Goal: Task Accomplishment & Management: Manage account settings

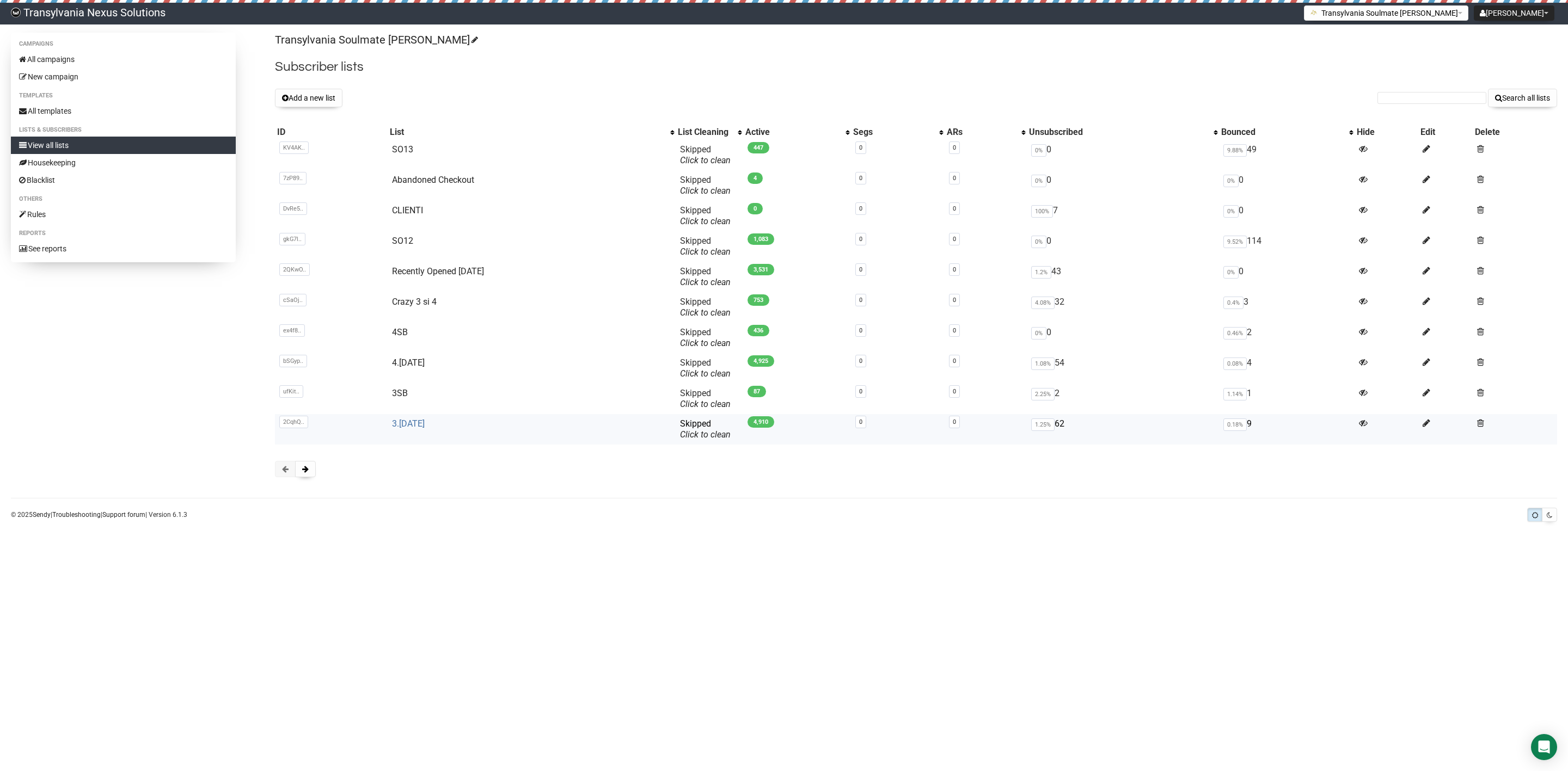
click at [406, 429] on link "3.[DATE]" at bounding box center [408, 423] width 33 height 10
click at [1416, 102] on input "text" at bounding box center [1432, 98] width 109 height 12
paste input "noelinefaulkner@me.com"
type input "noelinefaulkner@me.com"
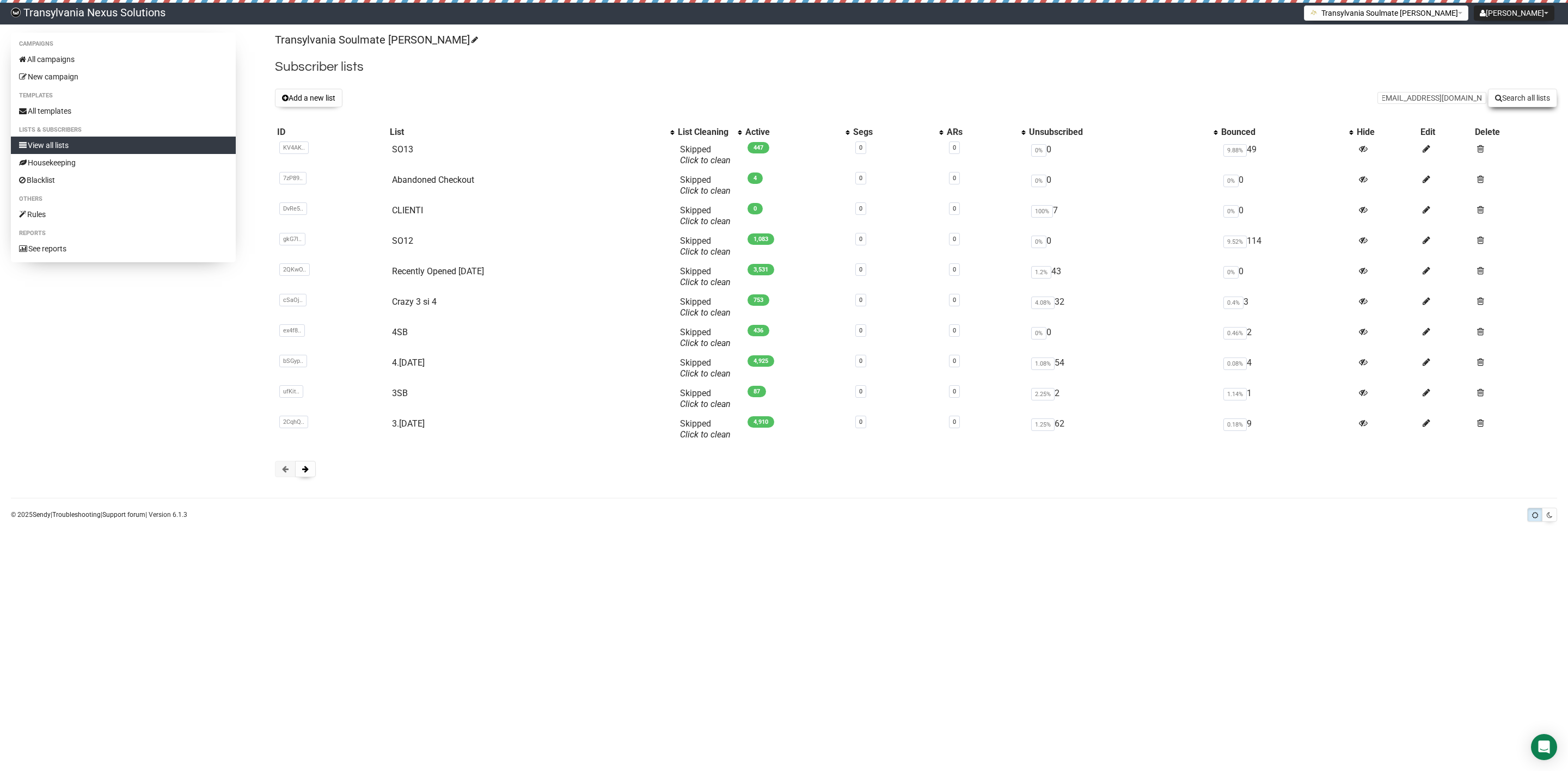
click at [1526, 103] on button "Search all lists" at bounding box center [1522, 97] width 69 height 18
click at [1483, 423] on span at bounding box center [1480, 423] width 7 height 9
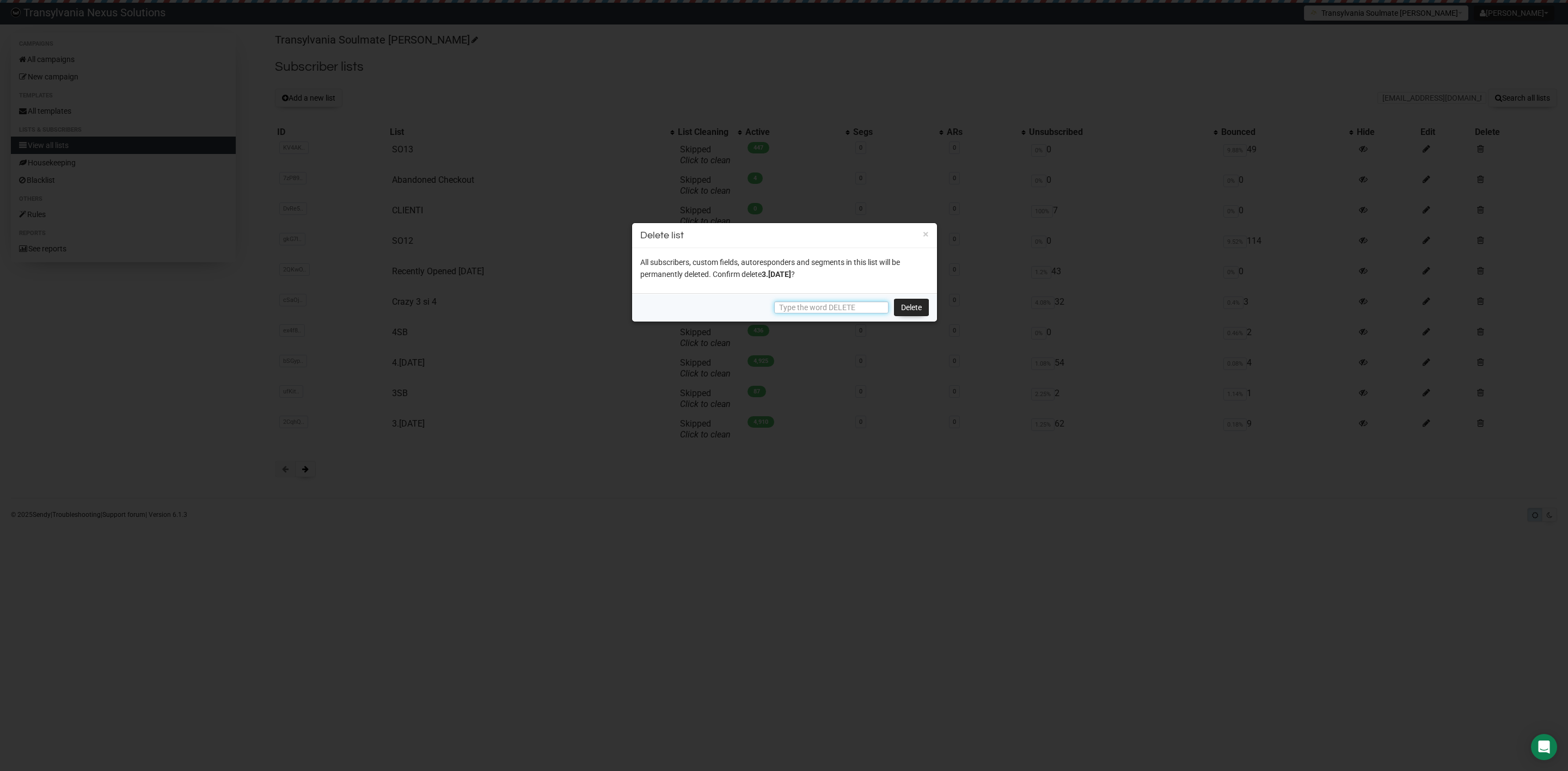
click at [804, 302] on input "text" at bounding box center [831, 308] width 115 height 12
type input "DELETE"
click at [918, 304] on link "Delete" at bounding box center [911, 307] width 34 height 17
drag, startPoint x: 862, startPoint y: 309, endPoint x: 830, endPoint y: 286, distance: 39.4
click at [680, 304] on div "DELETE Delete" at bounding box center [784, 307] width 304 height 28
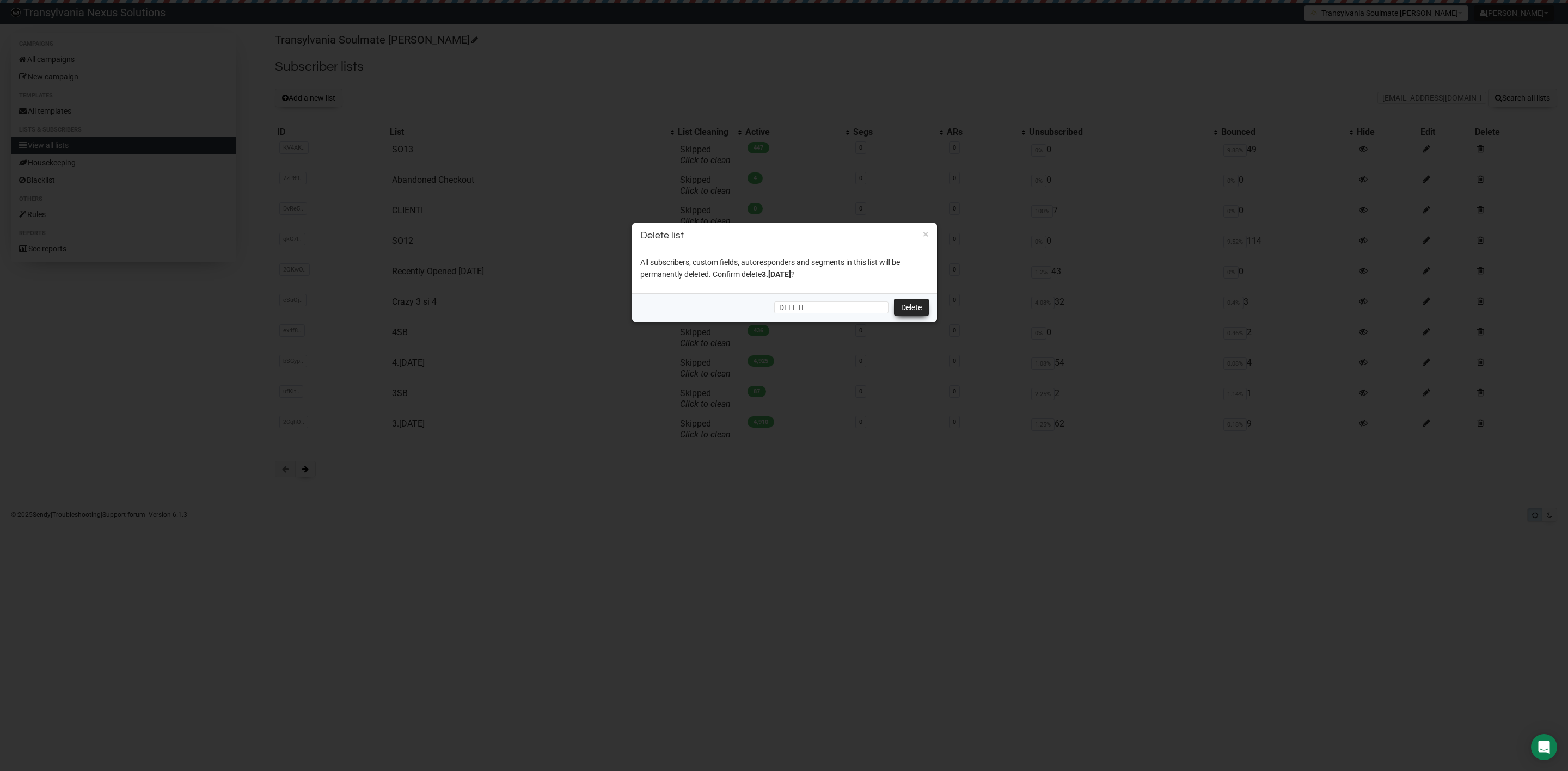
click at [906, 303] on link "Delete" at bounding box center [911, 307] width 34 height 17
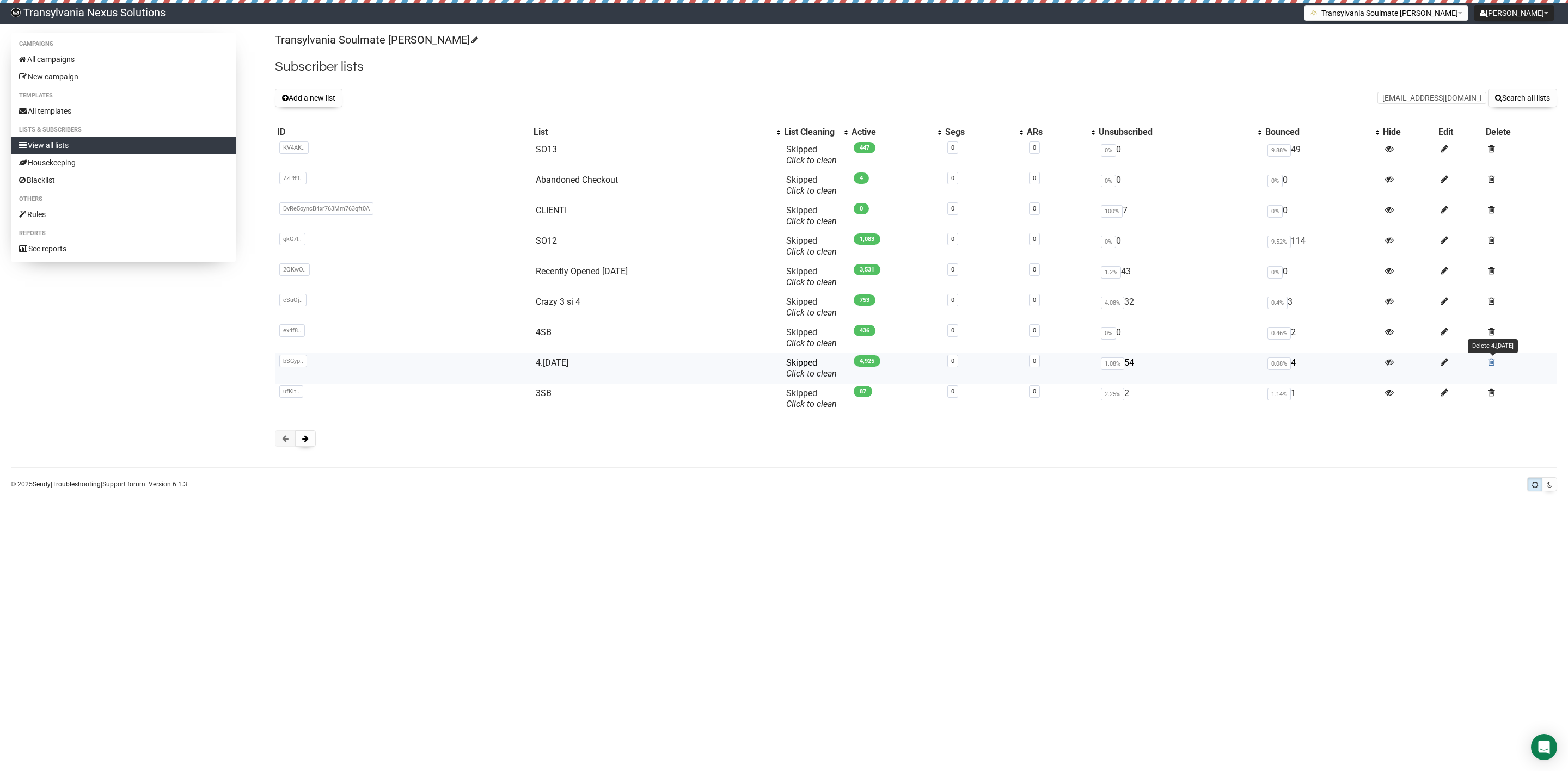
click at [1495, 361] on span at bounding box center [1491, 362] width 7 height 9
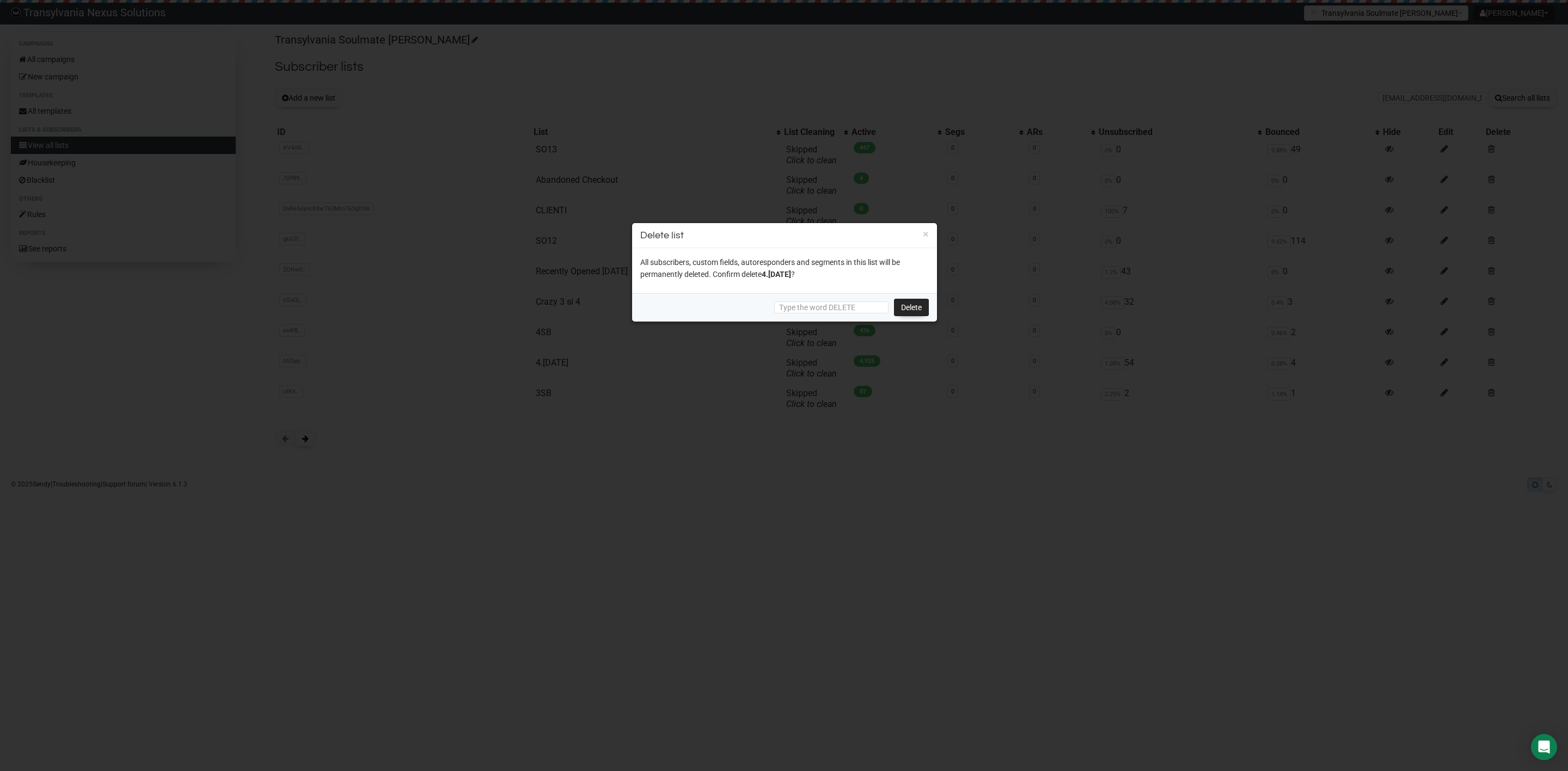
click at [808, 298] on div "Delete" at bounding box center [784, 307] width 304 height 28
click at [804, 309] on input "text" at bounding box center [831, 308] width 115 height 12
paste input "DELETE"
type input "DELETE"
click at [927, 314] on link "Delete" at bounding box center [911, 307] width 34 height 17
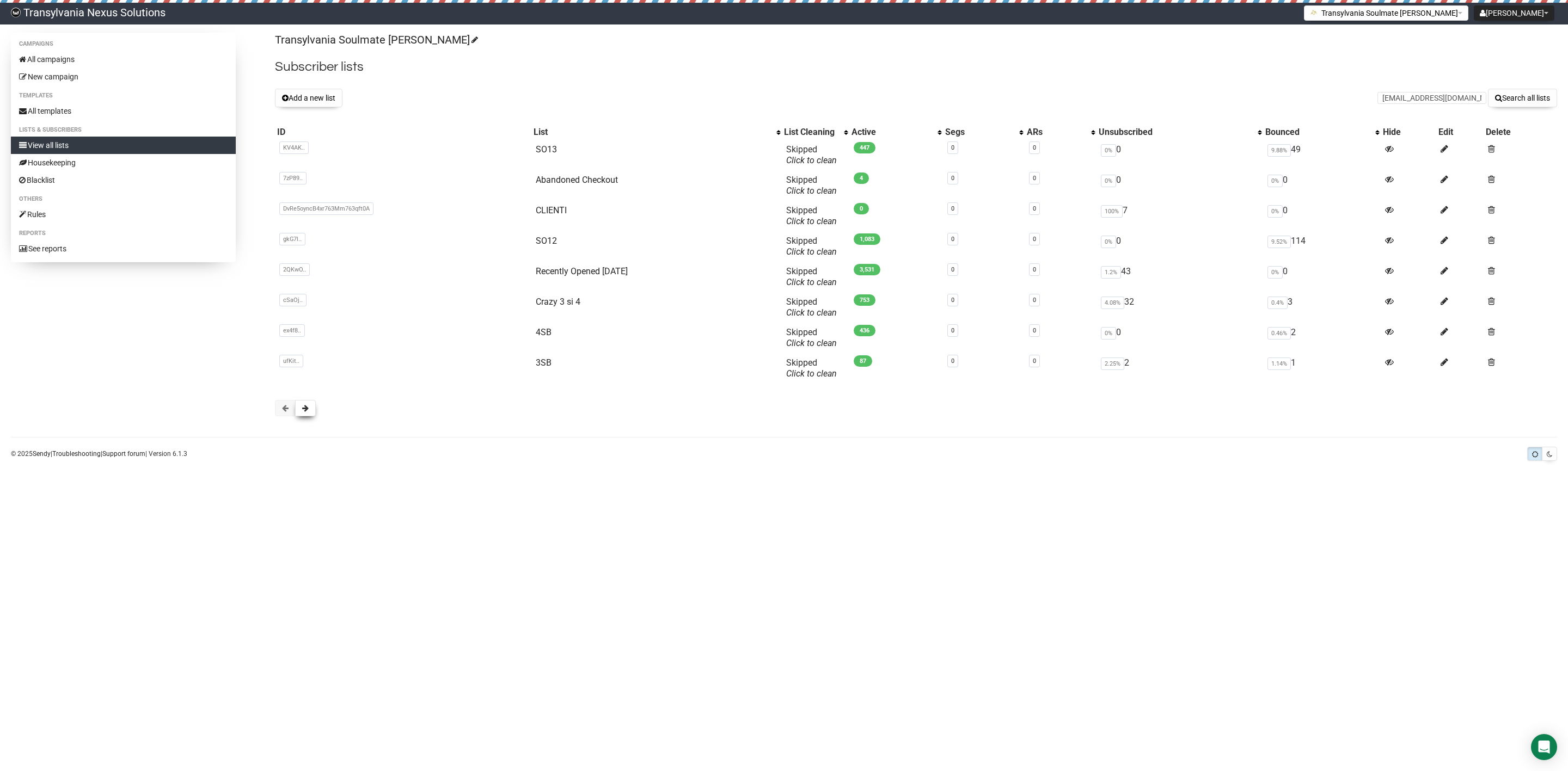
click at [306, 408] on span at bounding box center [305, 408] width 7 height 8
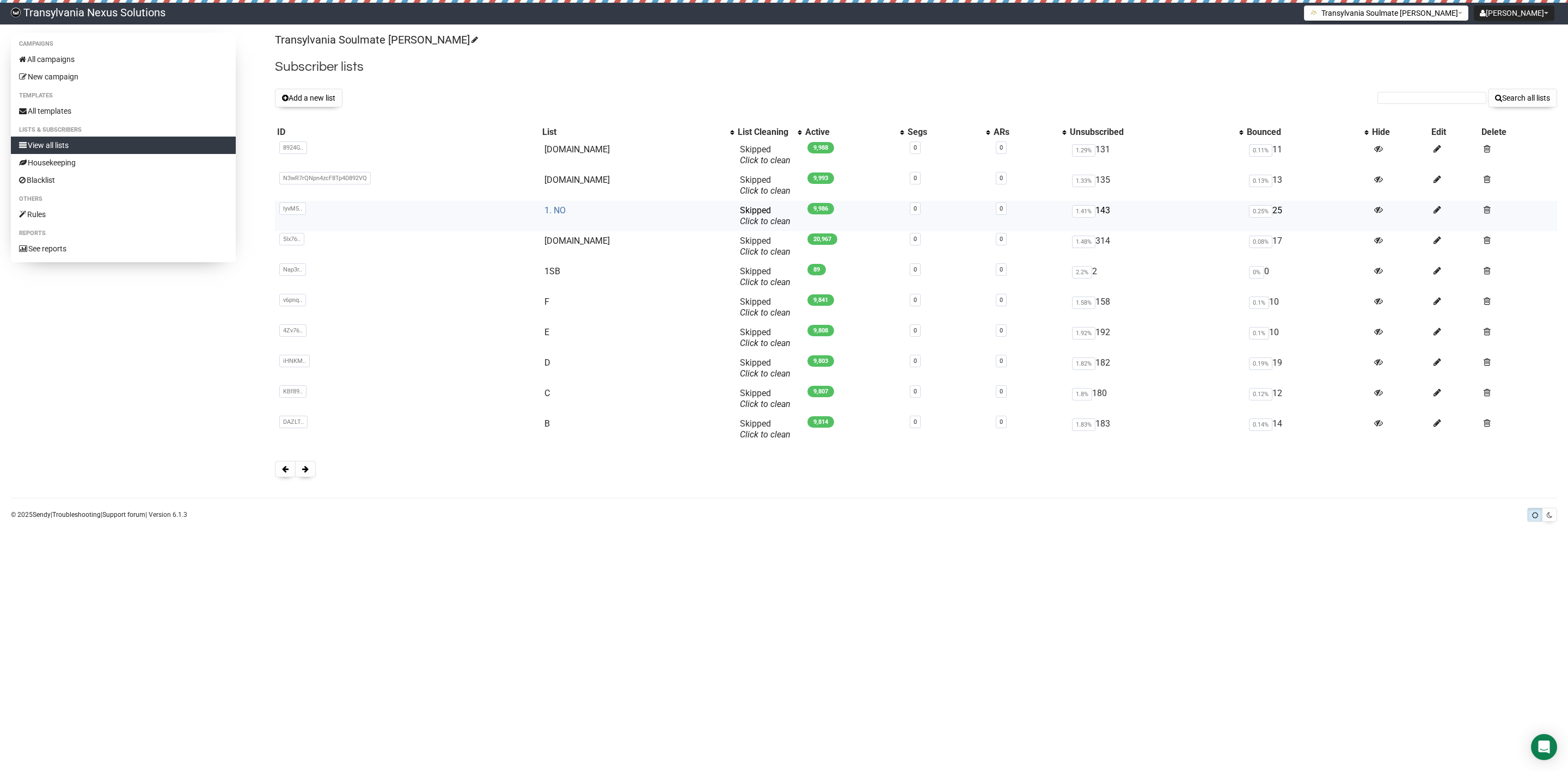
click at [566, 211] on link "1. NO" at bounding box center [555, 210] width 22 height 10
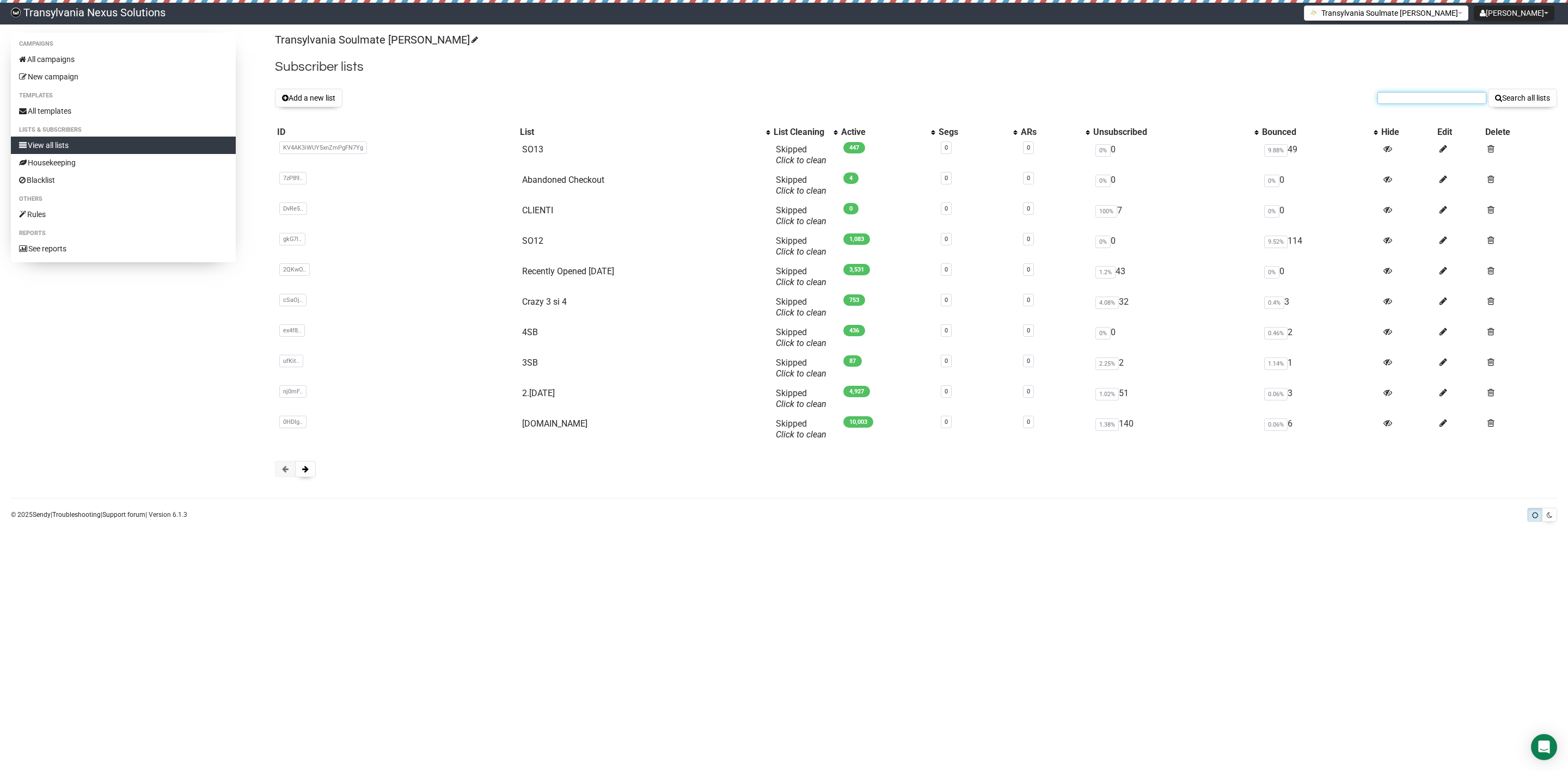
click at [1421, 103] on input "text" at bounding box center [1432, 98] width 109 height 12
paste input "nina@cad-wagner.at"
type input "nina@cad-wagner.at"
click at [1513, 104] on button "Search all lists" at bounding box center [1522, 97] width 69 height 18
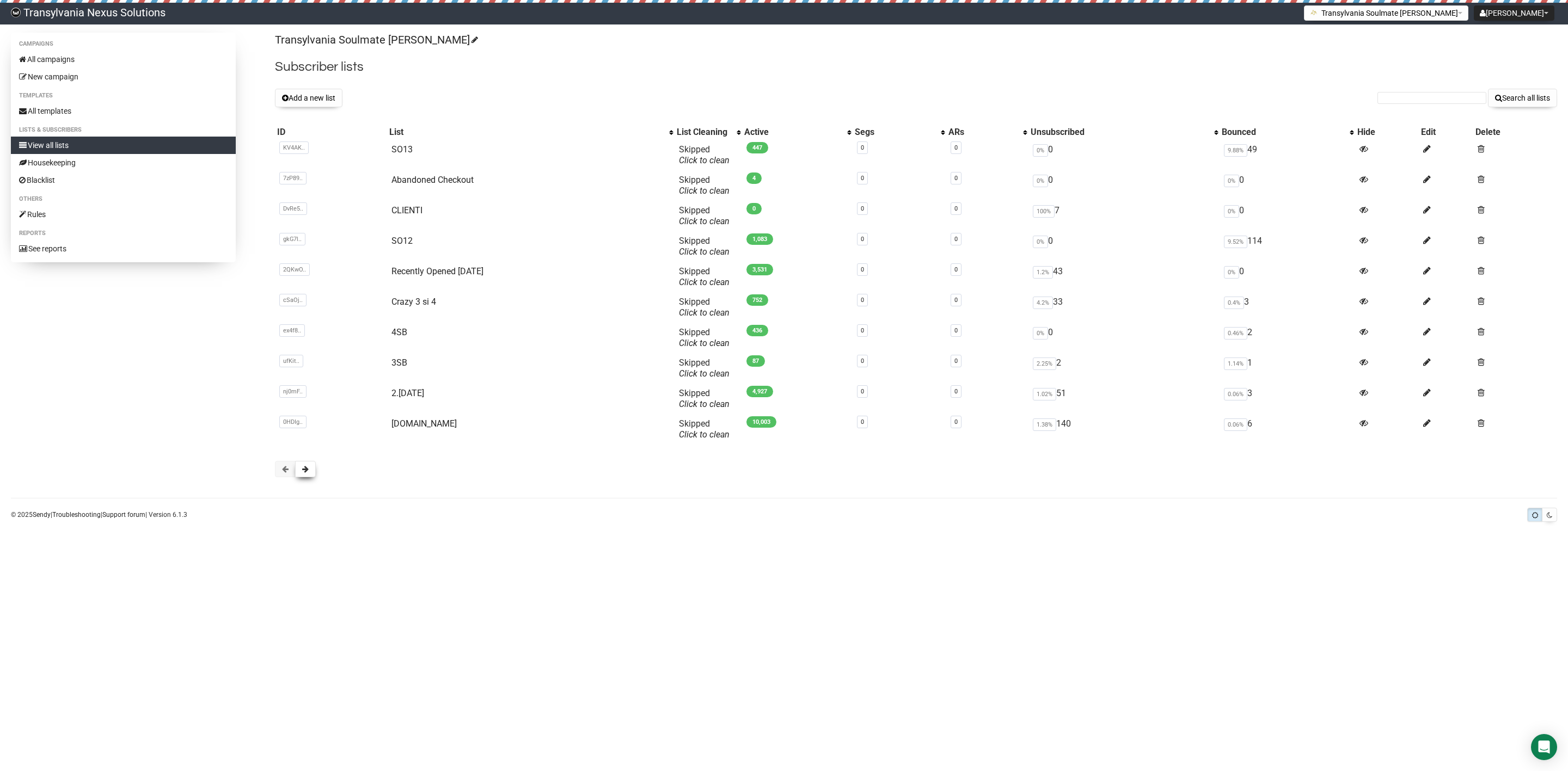
click at [309, 470] on button at bounding box center [305, 469] width 21 height 16
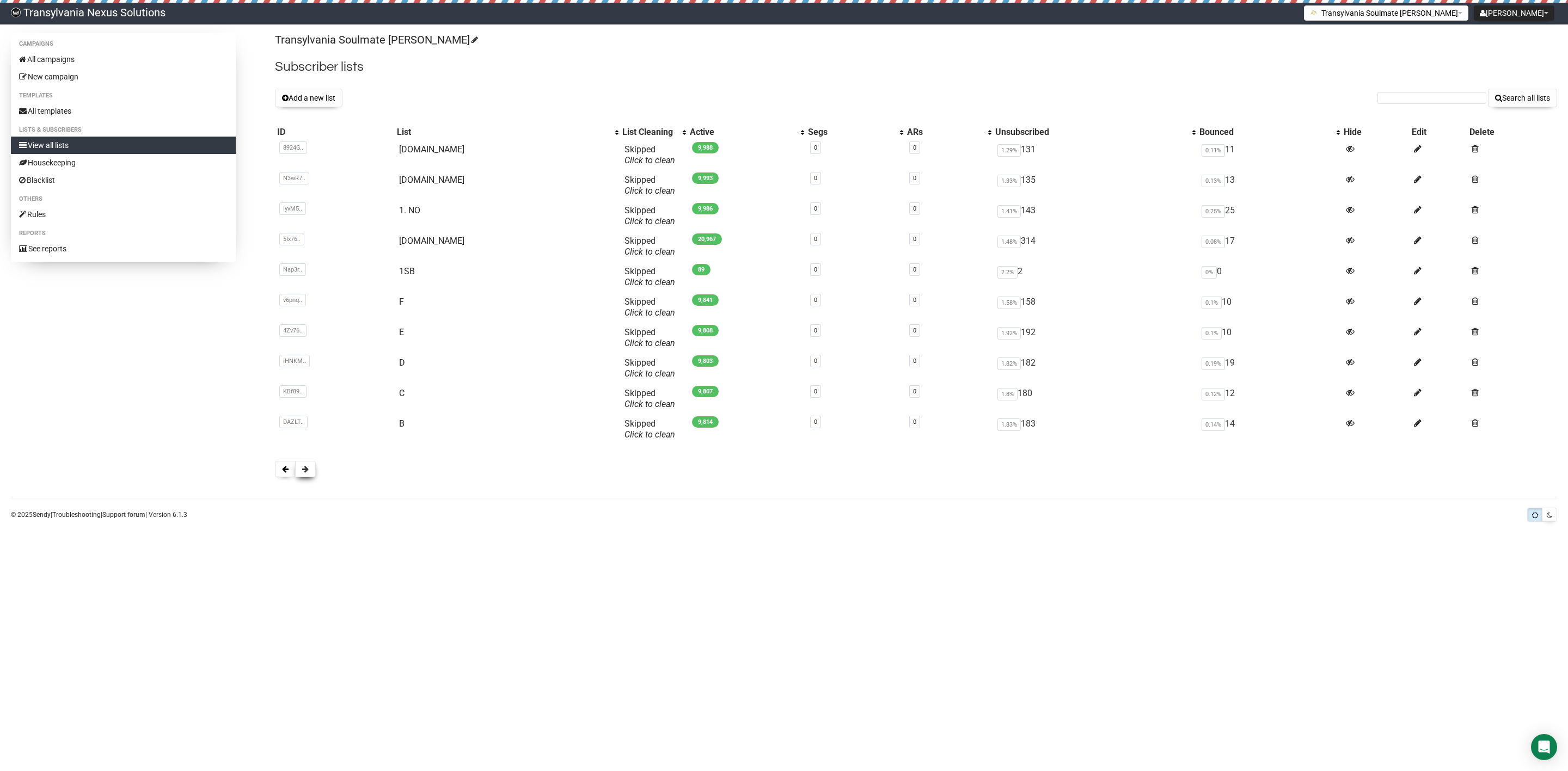
click at [309, 473] on span at bounding box center [305, 469] width 7 height 8
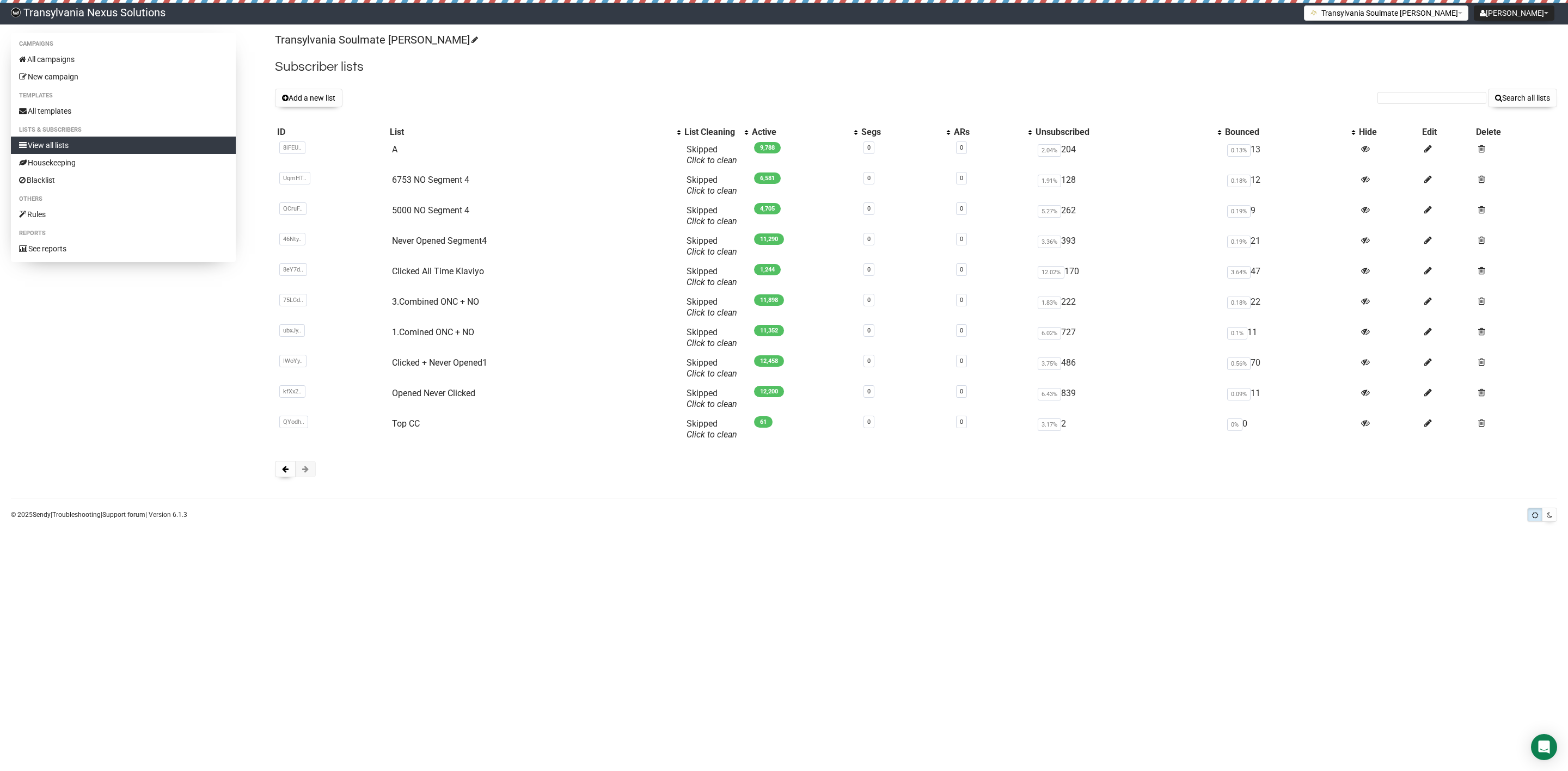
click at [309, 470] on span at bounding box center [305, 469] width 7 height 8
click at [53, 66] on link "All campaigns" at bounding box center [123, 60] width 225 height 17
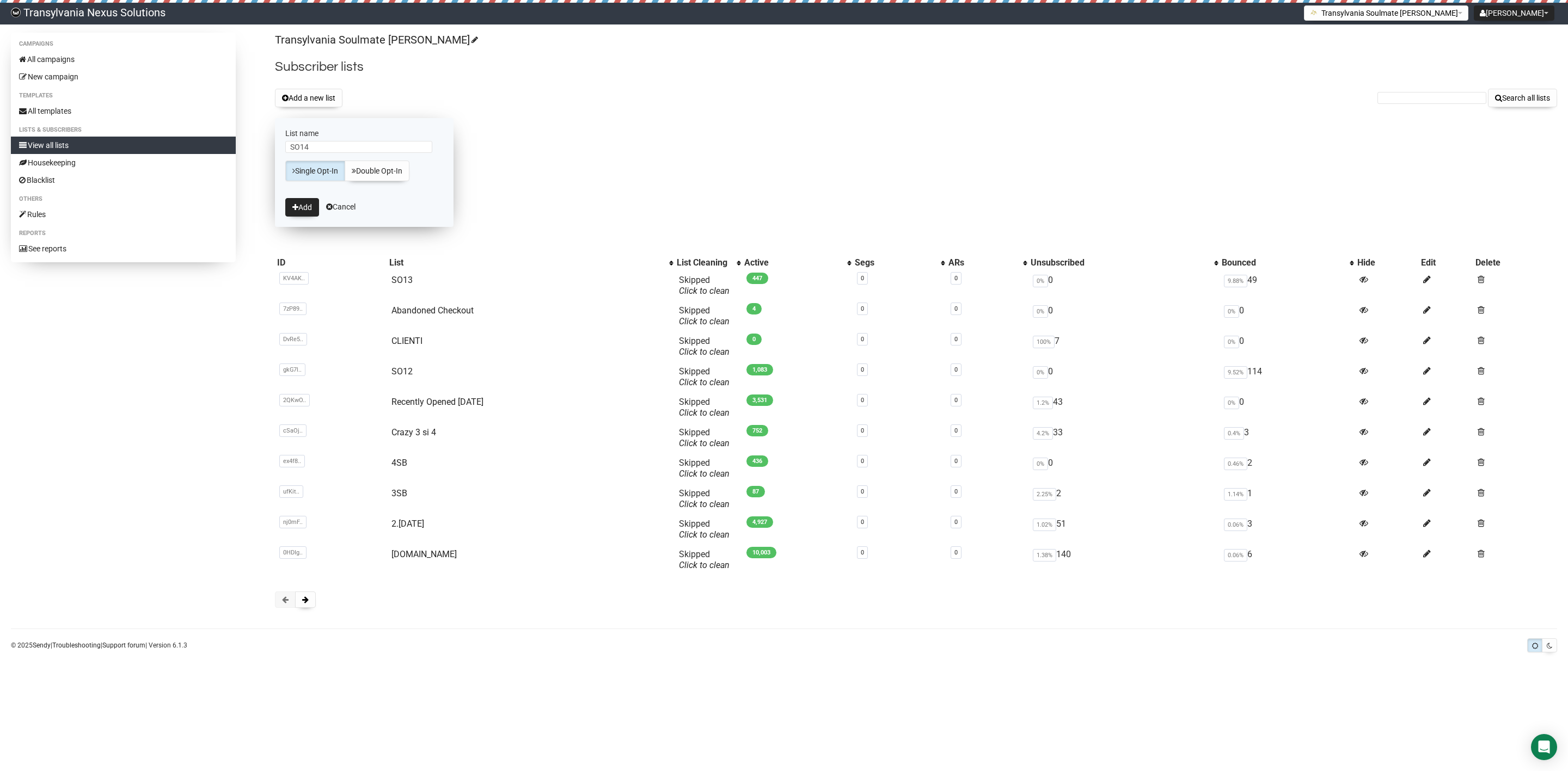
type input "SO14"
click at [292, 221] on form "List name SO14 Single Opt-In Double Opt-In Add Cancel" at bounding box center [364, 172] width 179 height 109
click at [302, 202] on button "Add" at bounding box center [302, 207] width 34 height 18
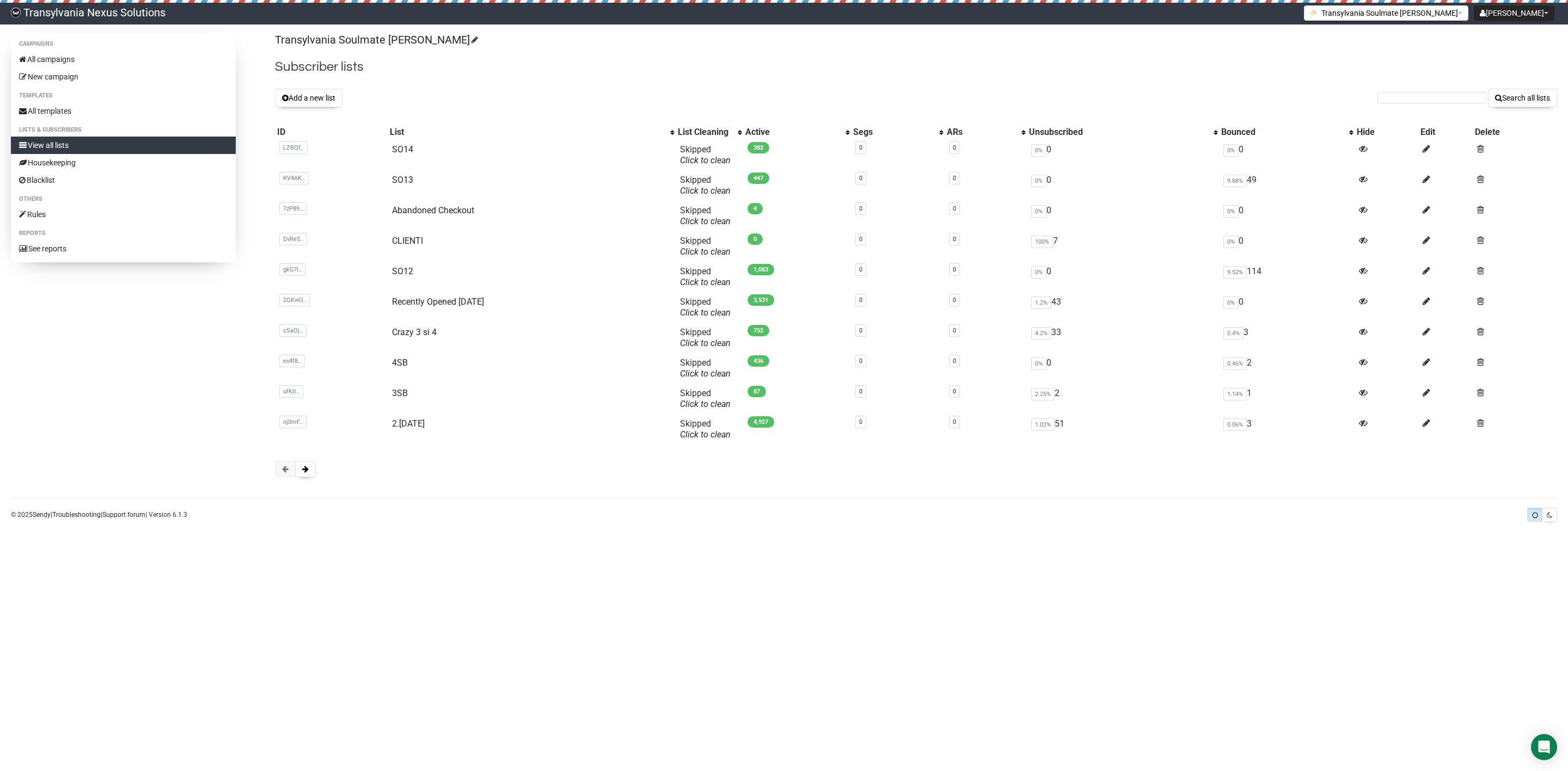
click at [1447, 104] on form "Search all lists" at bounding box center [1467, 97] width 179 height 18
click at [1410, 95] on input "text" at bounding box center [1432, 98] width 109 height 12
paste input "schaefer-gabi@t-online.de"
type input "schaefer-gabi@t-online.de"
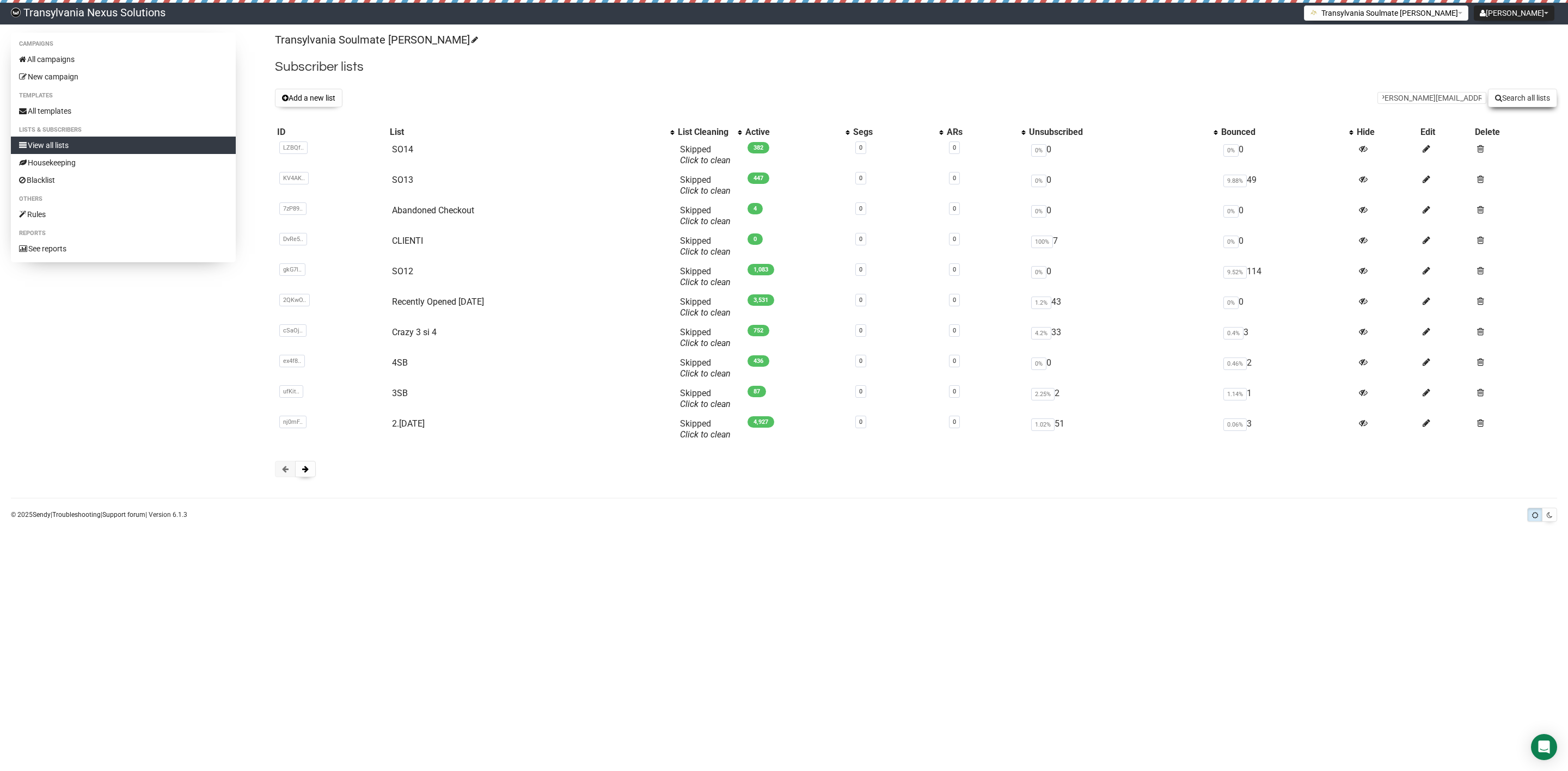
scroll to position [0, 0]
click at [1522, 98] on button "Search all lists" at bounding box center [1522, 97] width 69 height 18
click at [314, 95] on button "Add a new list" at bounding box center [309, 97] width 67 height 18
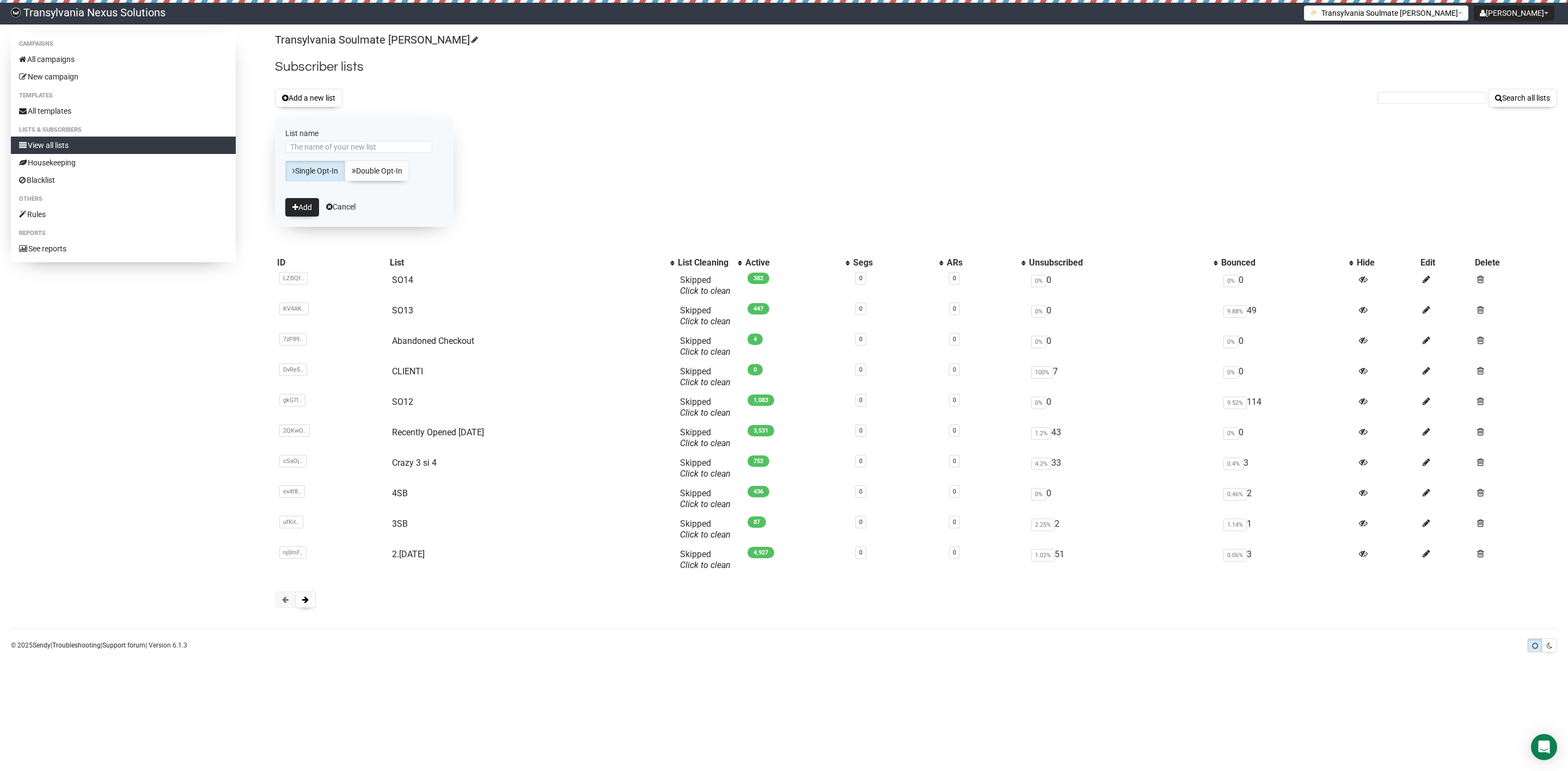
click at [674, 98] on div "Add a new list Search all lists" at bounding box center [916, 97] width 1282 height 18
click at [335, 219] on form "List name Single Opt-In Double Opt-In Add Cancel" at bounding box center [364, 172] width 179 height 109
click at [353, 204] on link "Cancel" at bounding box center [341, 207] width 29 height 9
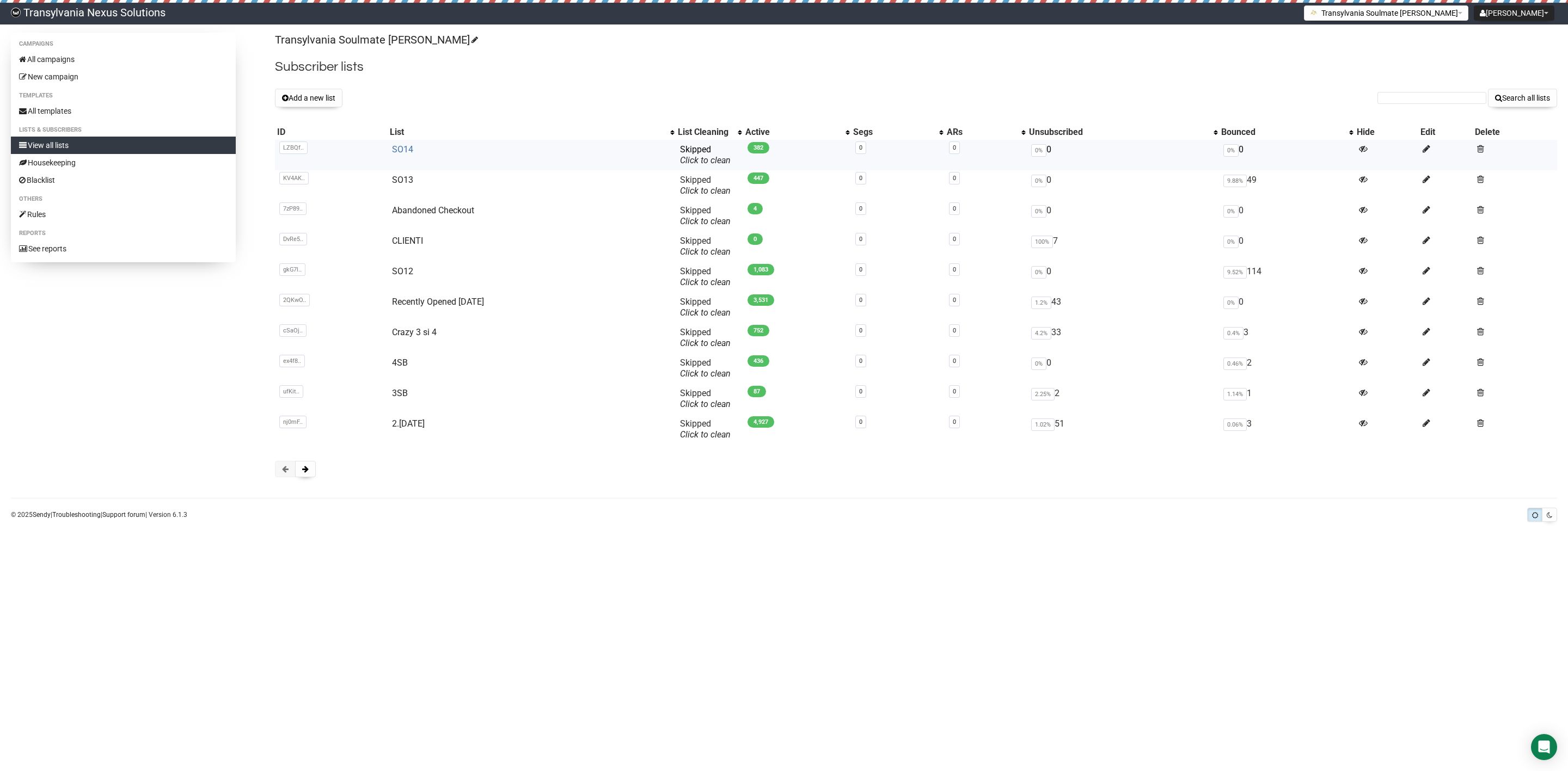
click at [396, 146] on link "SO14" at bounding box center [402, 149] width 22 height 10
type input "[PERSON_NAME][EMAIL_ADDRESS][DOMAIN_NAME]"
click at [1521, 90] on button "Search all lists" at bounding box center [1522, 97] width 69 height 18
click at [62, 60] on link "All campaigns" at bounding box center [123, 60] width 225 height 17
click at [392, 147] on link "SO14" at bounding box center [402, 149] width 22 height 10
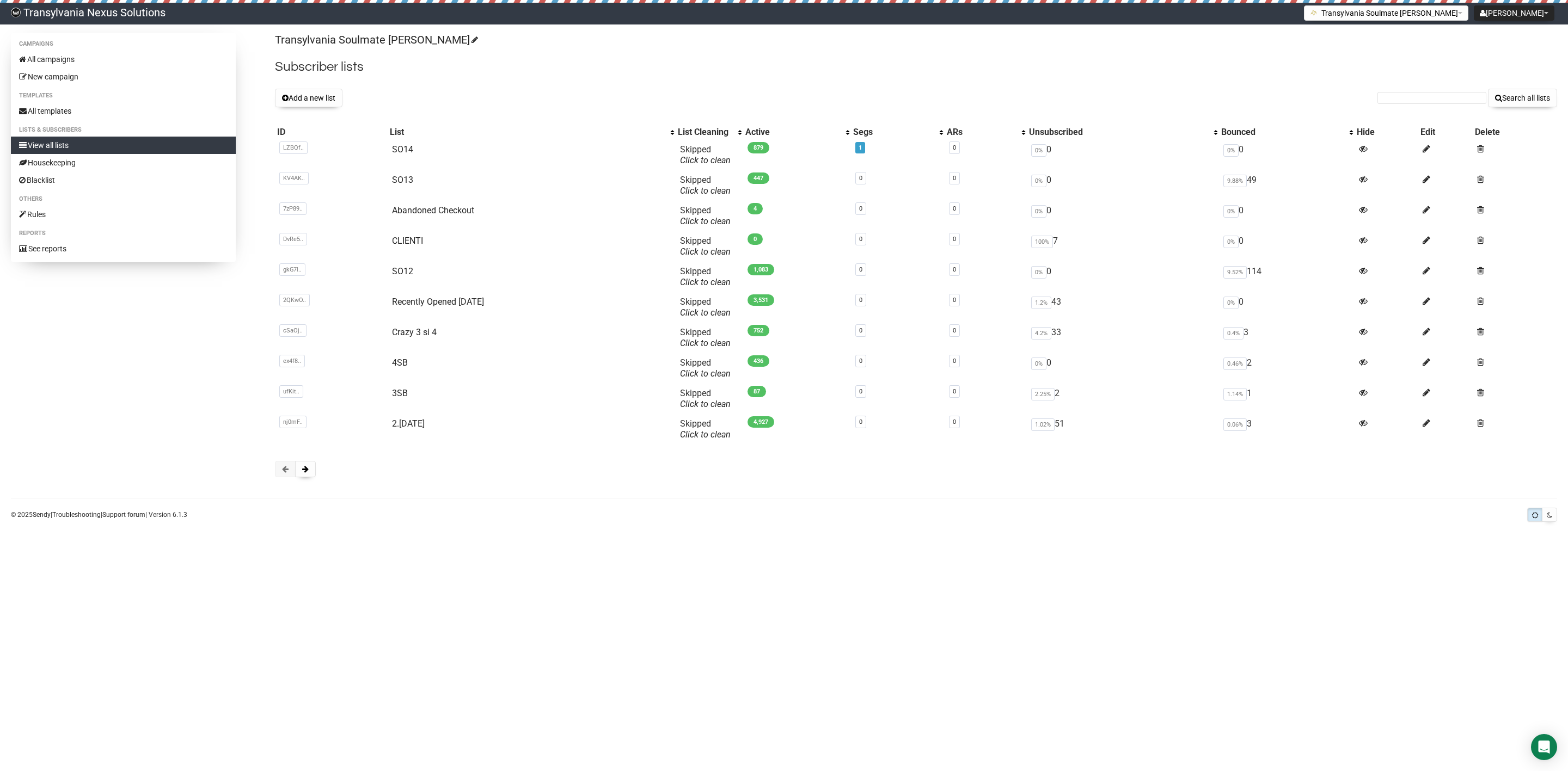
click at [1439, 106] on form "Search all lists" at bounding box center [1467, 97] width 179 height 18
click at [1404, 87] on div "Transylvania Soulmate [PERSON_NAME] Subscriber lists Add a new list Search all …" at bounding box center [916, 260] width 1282 height 455
click at [1402, 92] on input "text" at bounding box center [1432, 98] width 109 height 12
paste input "[PERSON_NAME][EMAIL_ADDRESS][DOMAIN_NAME]"
type input "[PERSON_NAME][EMAIL_ADDRESS][DOMAIN_NAME]"
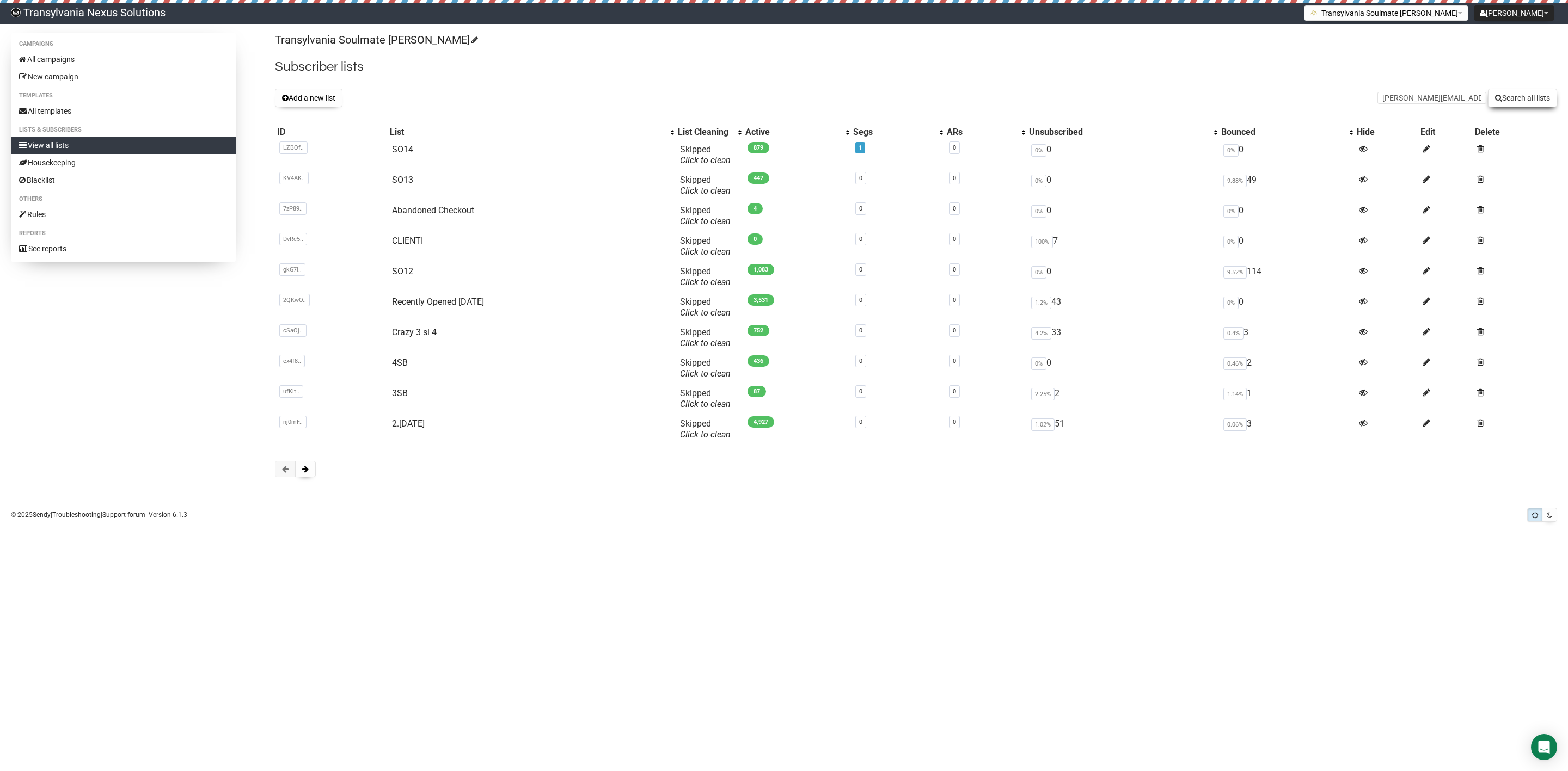
click at [1539, 90] on button "Search all lists" at bounding box center [1522, 97] width 69 height 18
click at [301, 477] on button at bounding box center [305, 469] width 21 height 16
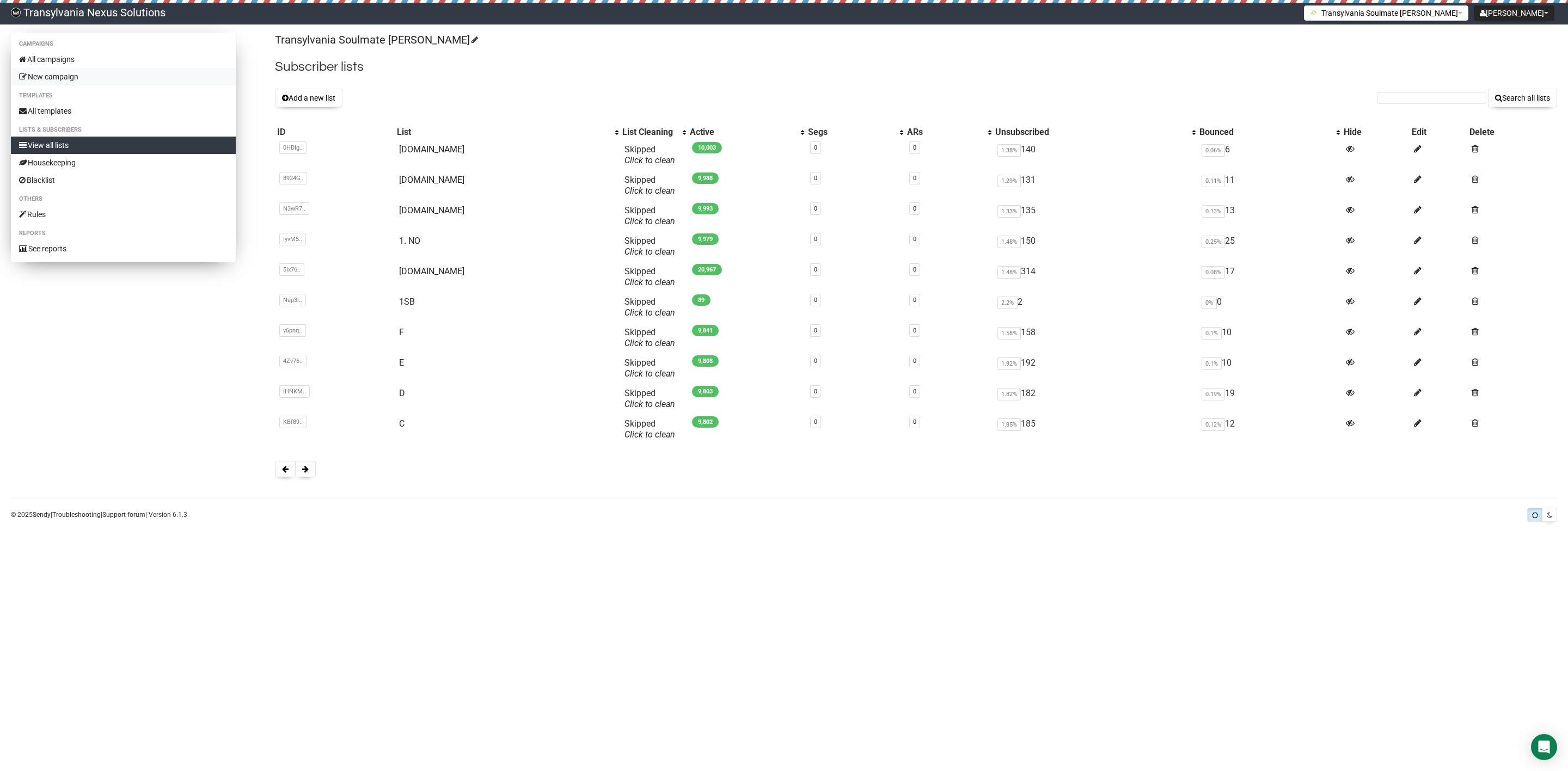
click at [80, 69] on link "New campaign" at bounding box center [123, 77] width 225 height 17
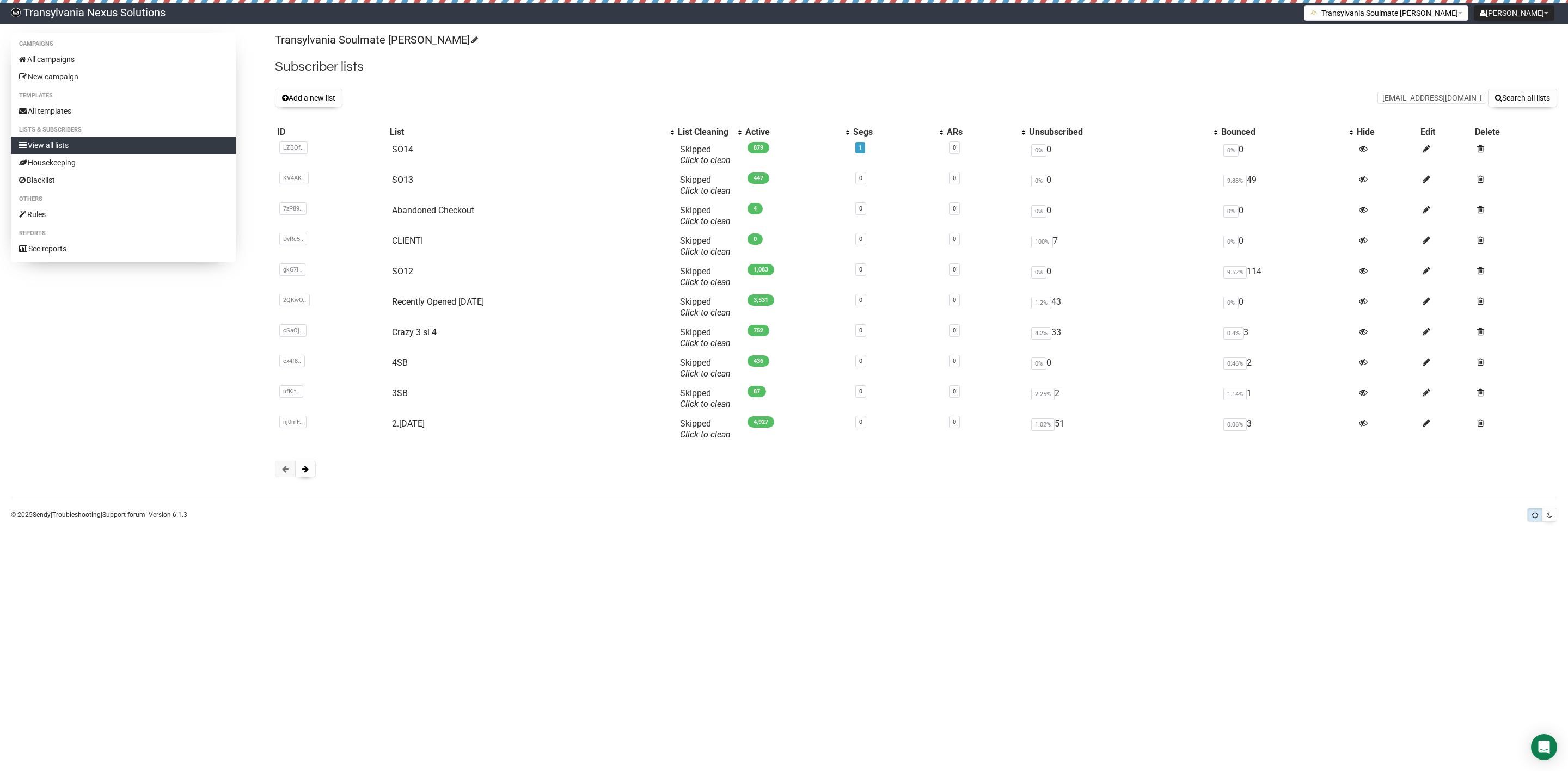
scroll to position [0, 3]
type input "sonnenkind4444@gmail.com"
click at [1534, 101] on button "Search all lists" at bounding box center [1522, 97] width 69 height 18
click at [98, 49] on li "Campaigns" at bounding box center [123, 44] width 225 height 13
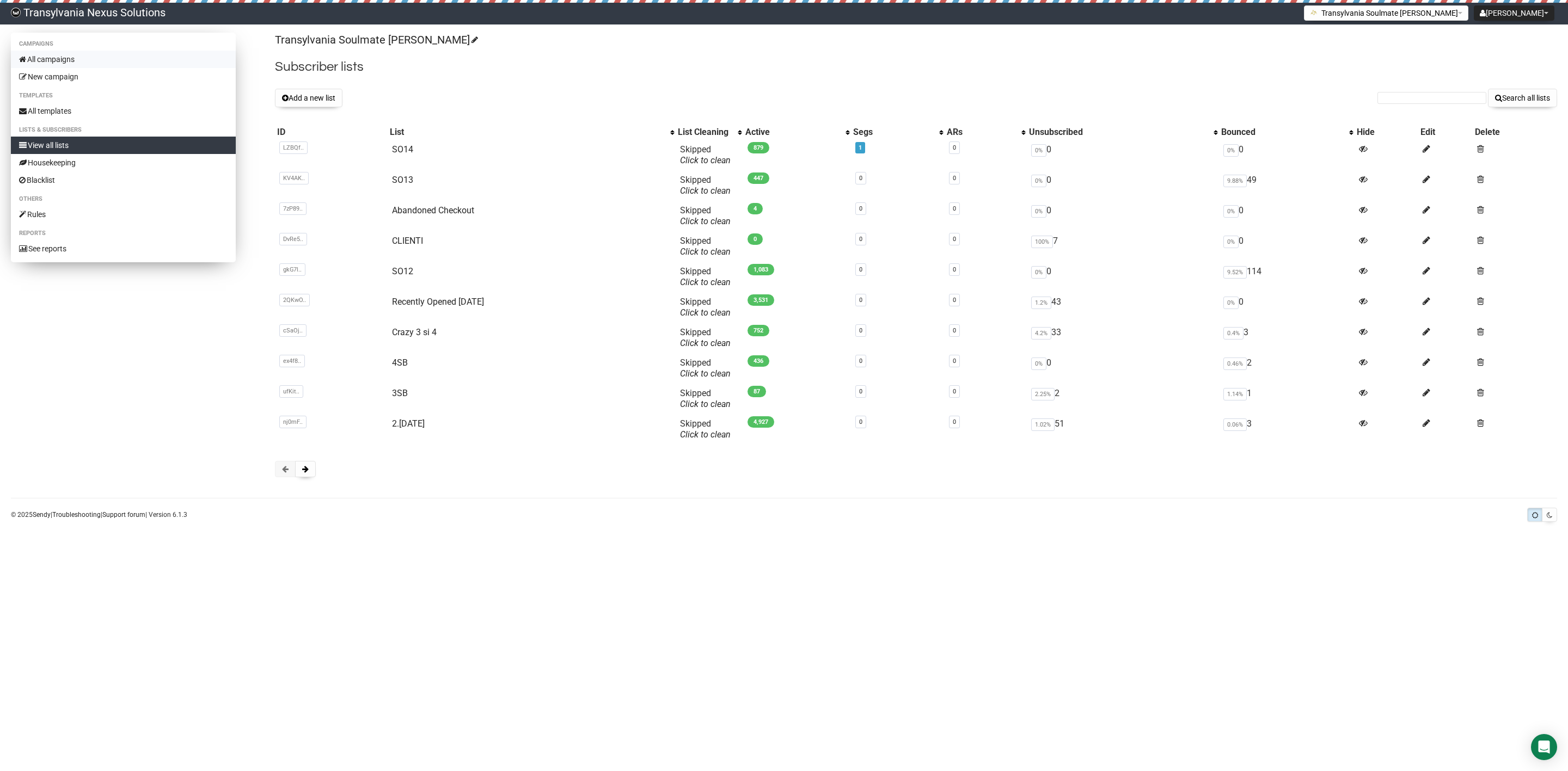
click at [97, 53] on link "All campaigns" at bounding box center [123, 60] width 225 height 17
click at [55, 150] on link "View all lists" at bounding box center [123, 145] width 225 height 17
click at [1412, 94] on input "text" at bounding box center [1432, 98] width 109 height 12
paste input "[EMAIL_ADDRESS][DOMAIN_NAME]"
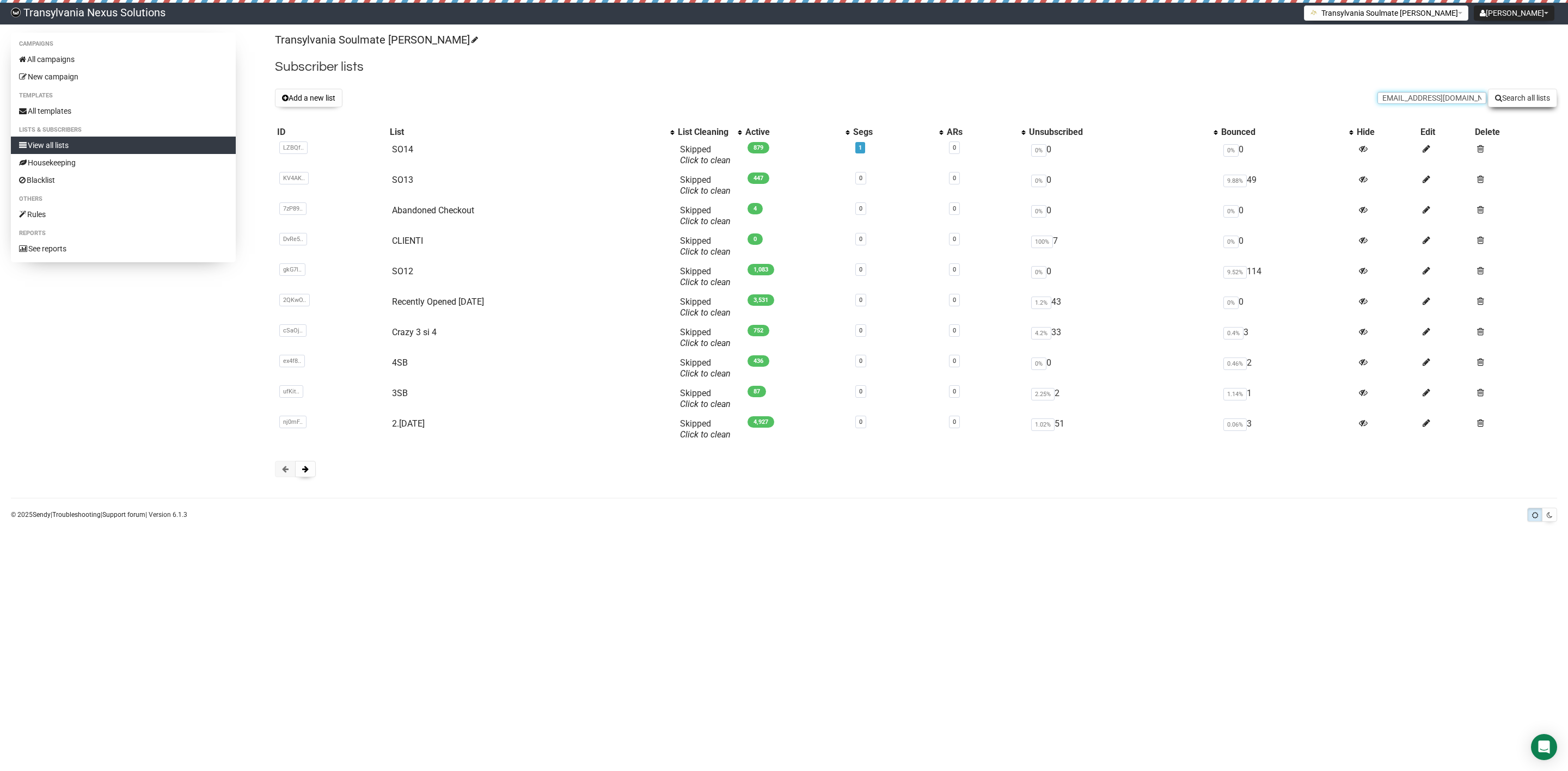
type input "sonnenkind4444@gmail.com"
click at [1525, 99] on button "Search all lists" at bounding box center [1522, 97] width 69 height 18
click at [336, 104] on button "Add a new list" at bounding box center [309, 97] width 67 height 18
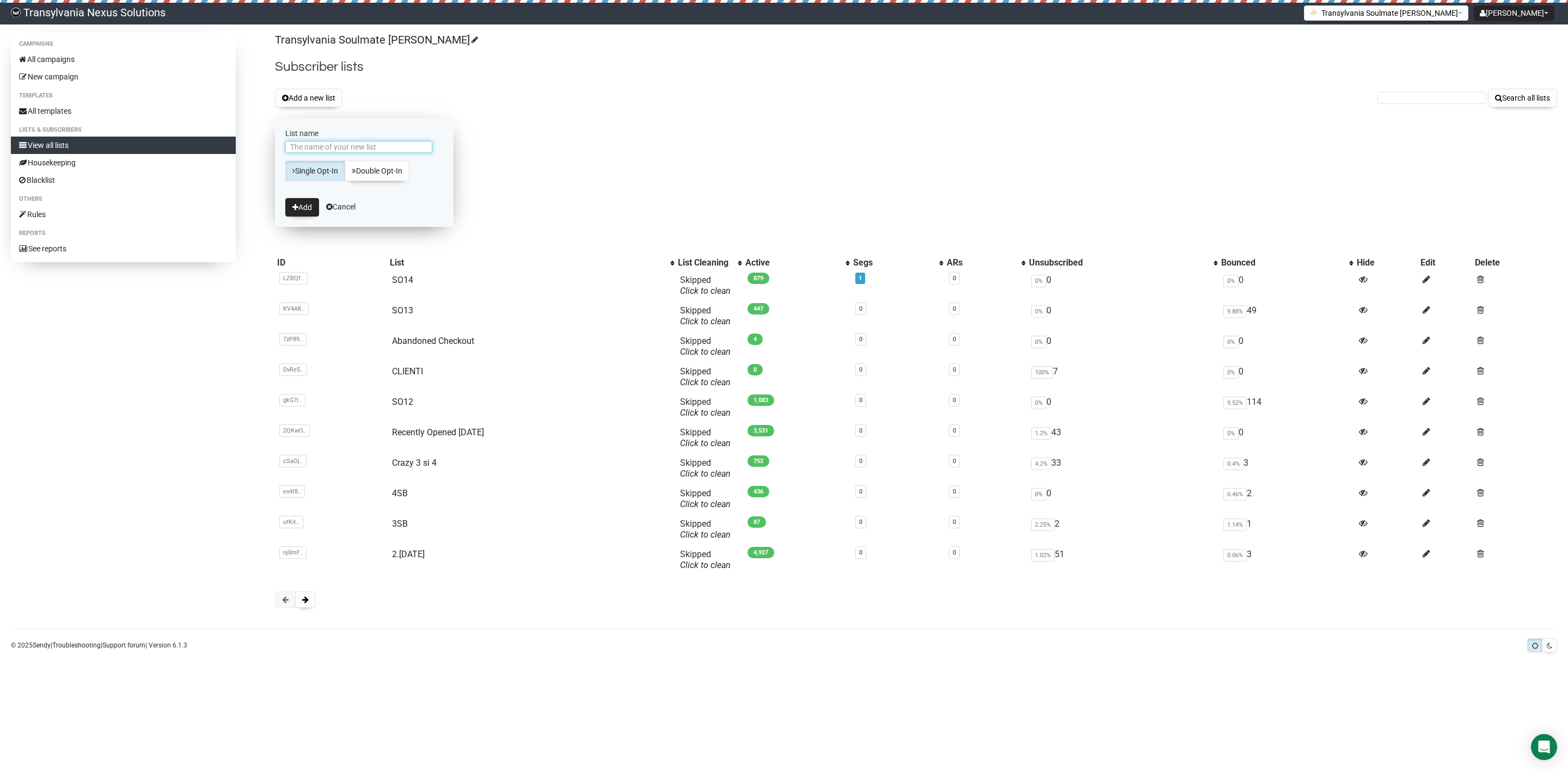
click at [312, 151] on input "List name" at bounding box center [359, 147] width 147 height 12
click at [312, 150] on input "List name" at bounding box center [359, 147] width 147 height 12
type input "Cei mai crazy"
click at [299, 206] on button "Add" at bounding box center [302, 207] width 34 height 18
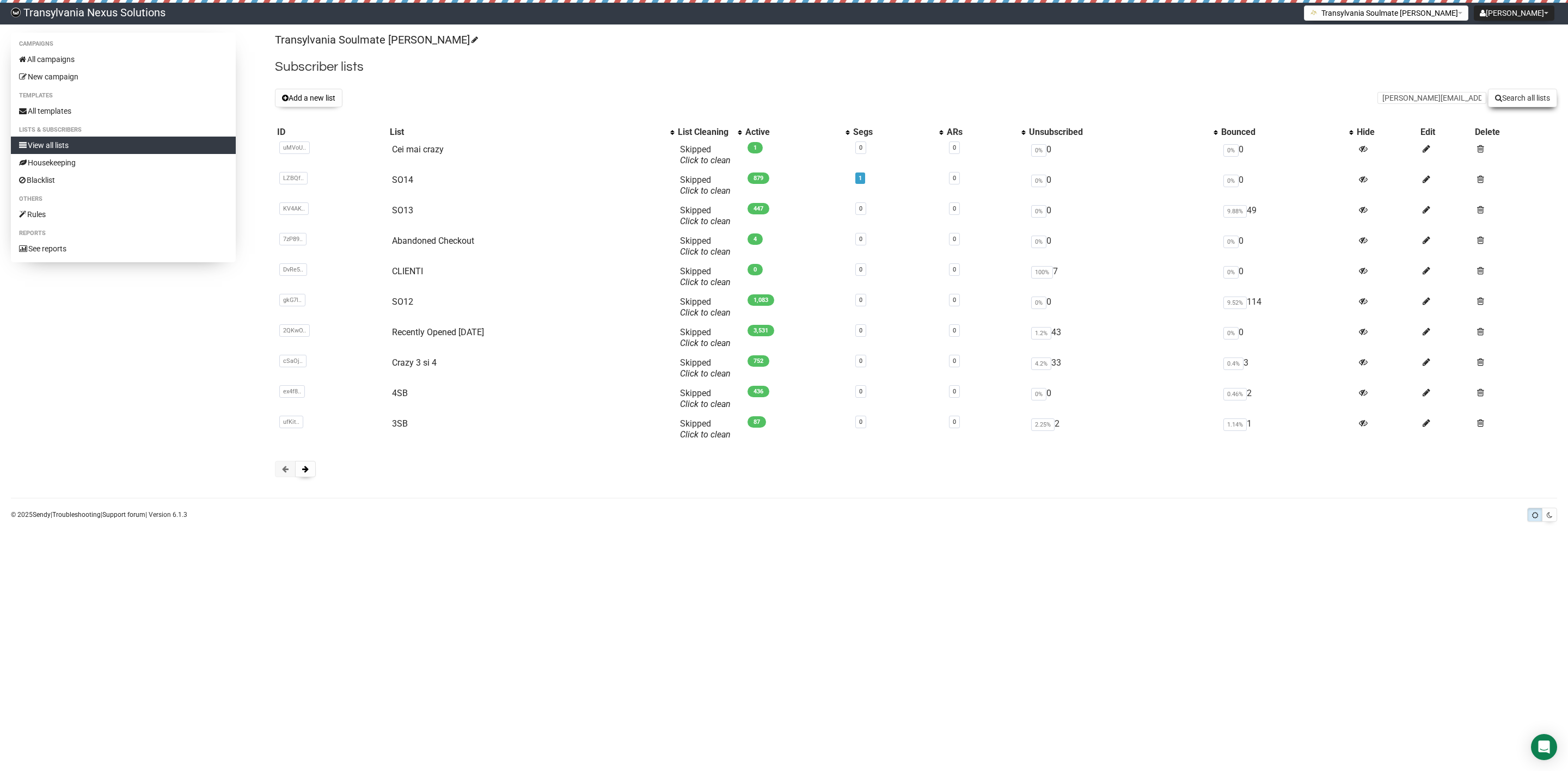
type input "patricia.hitz@sensemail.ch"
click at [1539, 106] on button "Search all lists" at bounding box center [1522, 97] width 69 height 18
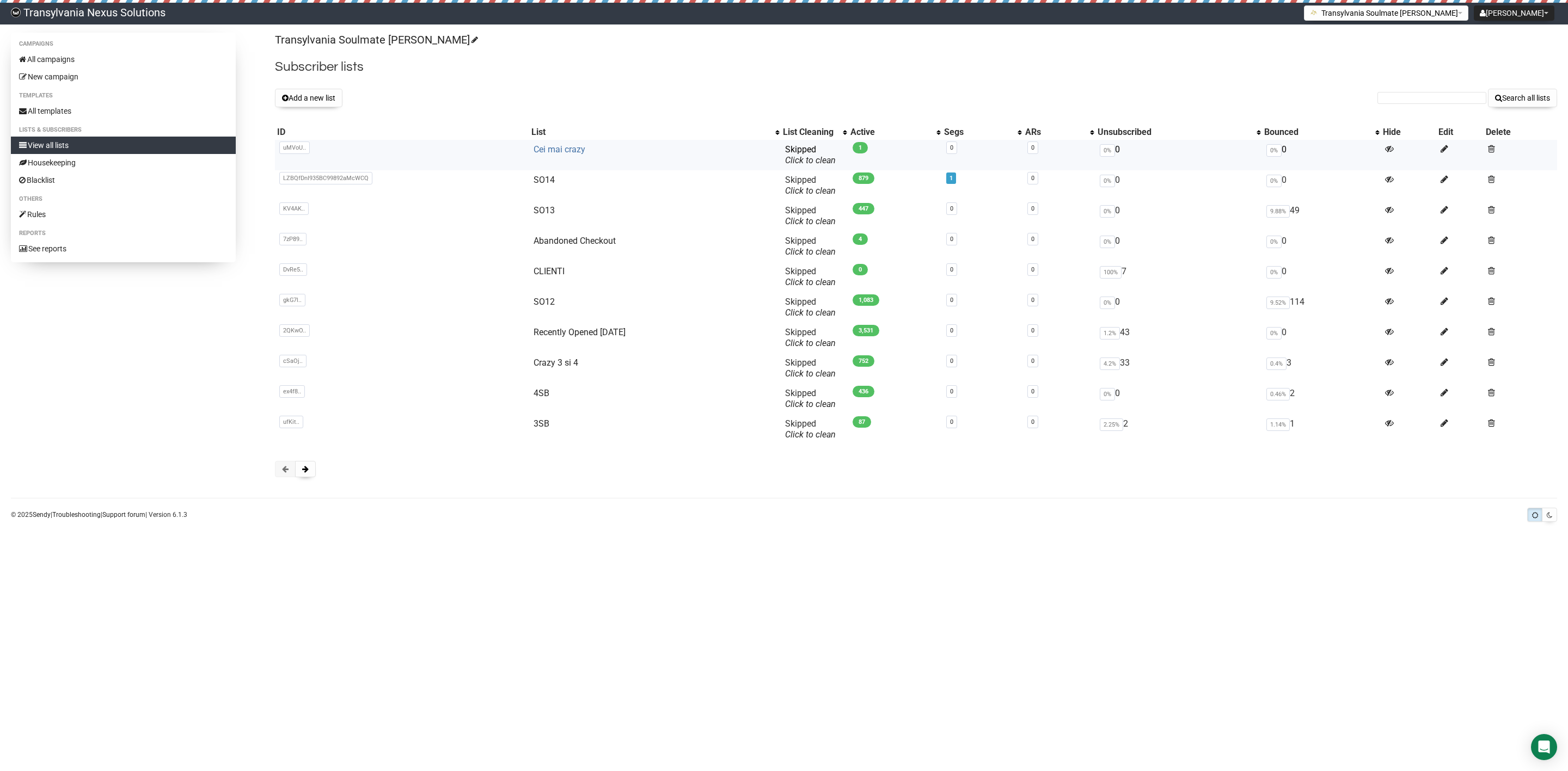
click at [541, 148] on link "Cei mai crazy" at bounding box center [560, 149] width 52 height 10
click at [1425, 95] on input "text" at bounding box center [1432, 98] width 109 height 12
paste input "patricia.hitz@sensemail.ch"
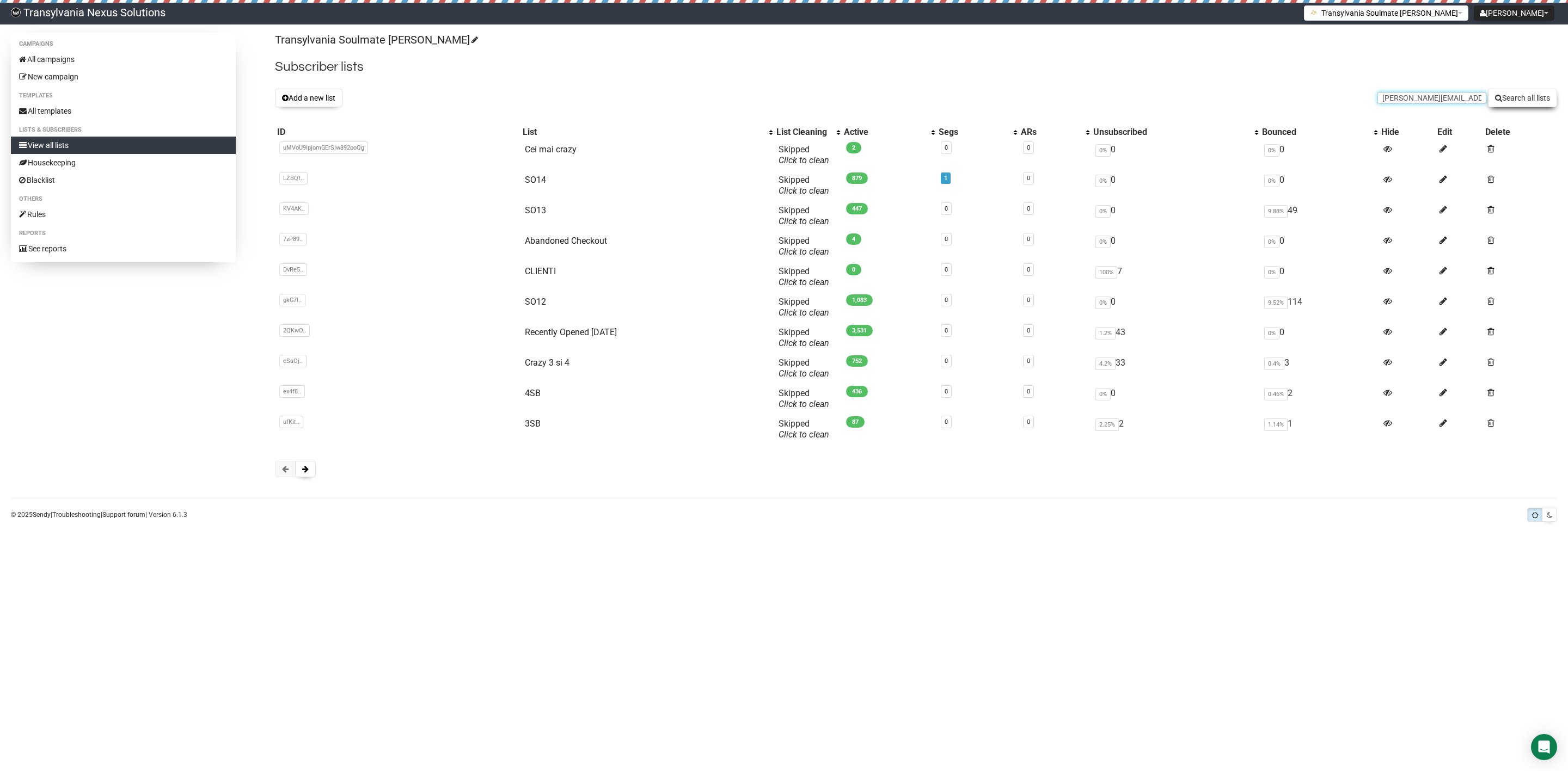
type input "patricia.hitz@sensemail.ch"
click at [1519, 94] on button "Search all lists" at bounding box center [1522, 97] width 69 height 18
click at [1396, 105] on form "Search all lists" at bounding box center [1467, 97] width 179 height 18
click at [1396, 97] on input "text" at bounding box center [1432, 98] width 109 height 12
paste input "gubler.ba@gmail.com"
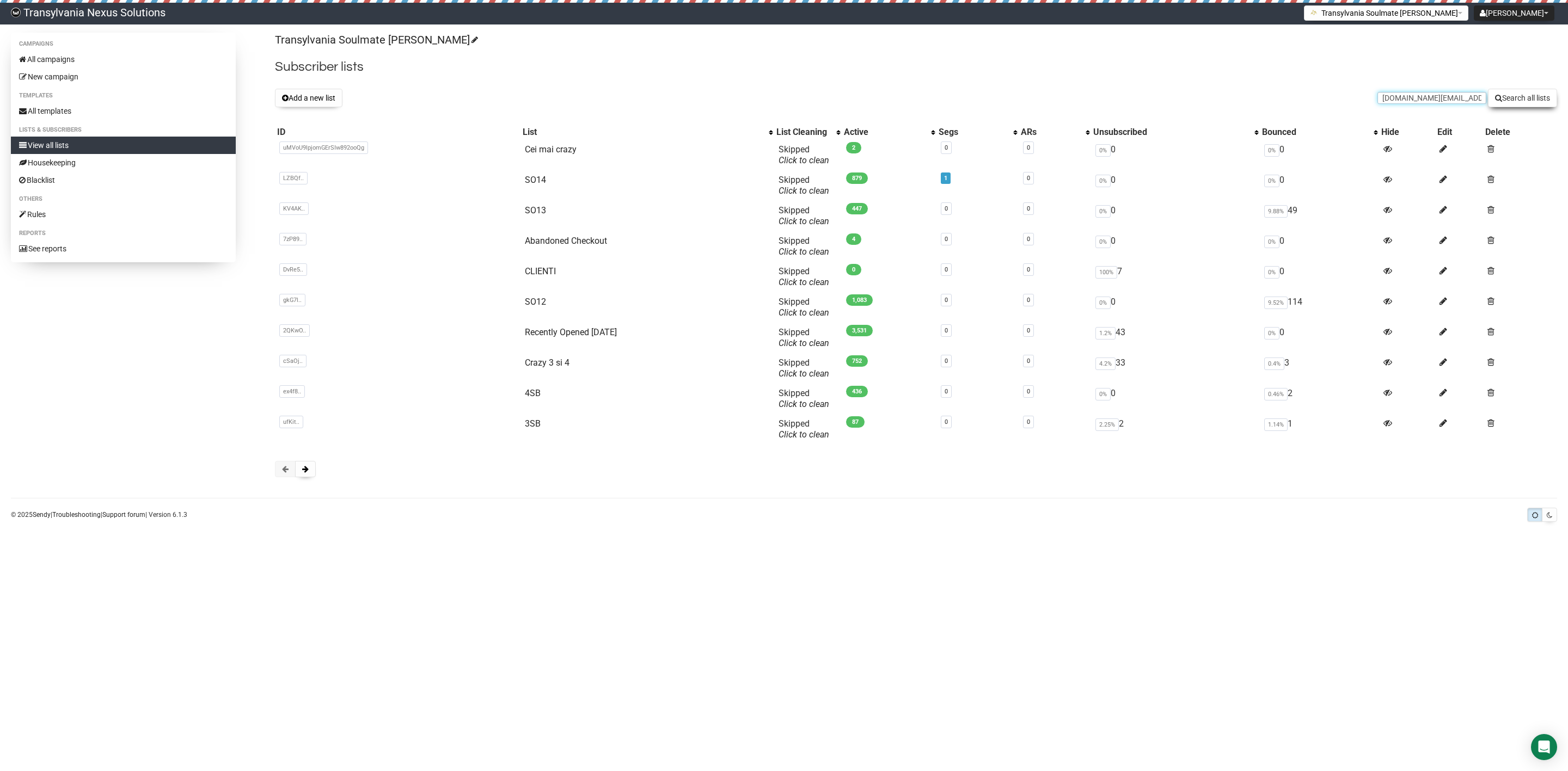
type input "gubler.ba@gmail.com"
click at [1503, 94] on button "Search all lists" at bounding box center [1522, 97] width 69 height 18
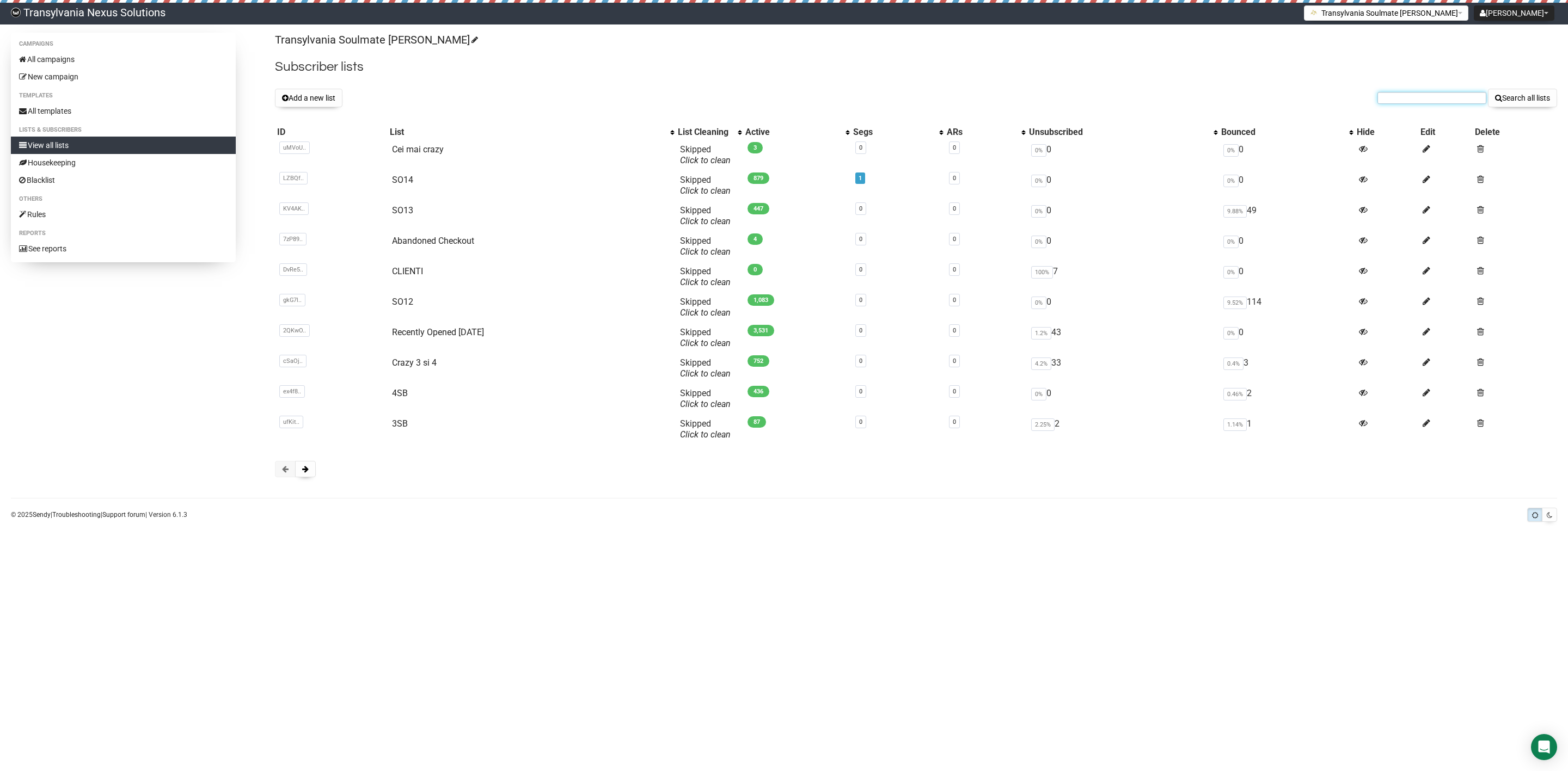
click at [1429, 95] on input "text" at bounding box center [1432, 98] width 109 height 12
paste input "[EMAIL_ADDRESS][DOMAIN_NAME]"
type input "[EMAIL_ADDRESS][DOMAIN_NAME]"
click at [1502, 97] on button "Search all lists" at bounding box center [1522, 97] width 69 height 18
click at [1404, 103] on form "Search all lists" at bounding box center [1467, 97] width 179 height 18
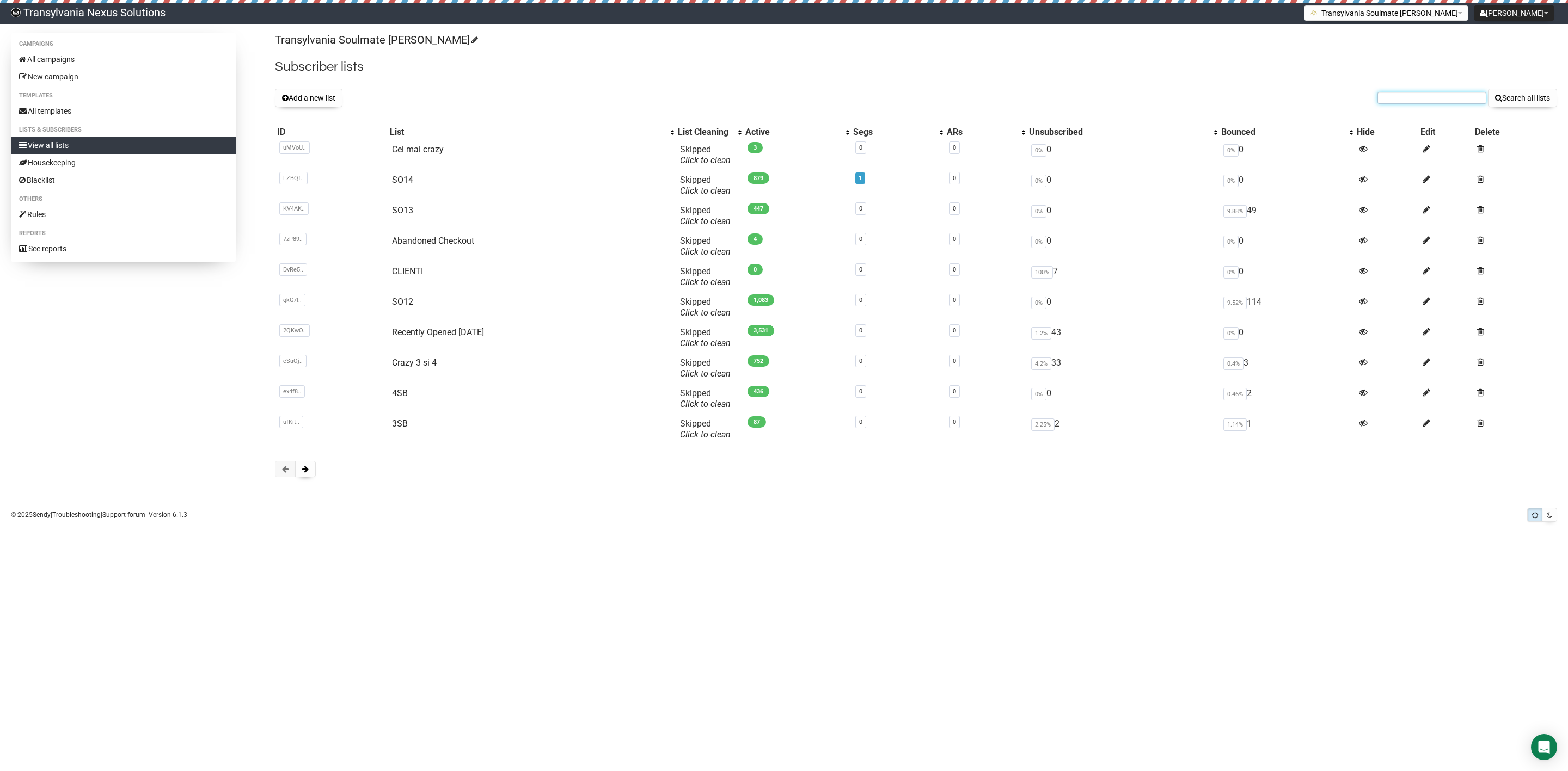
drag, startPoint x: 1404, startPoint y: 103, endPoint x: 1394, endPoint y: 102, distance: 10.0
click at [1394, 102] on input "text" at bounding box center [1432, 98] width 109 height 12
paste input "i.h-g@o2online.de"
type input "i.h-g@o2online.de"
click at [1506, 95] on button "Search all lists" at bounding box center [1522, 97] width 69 height 18
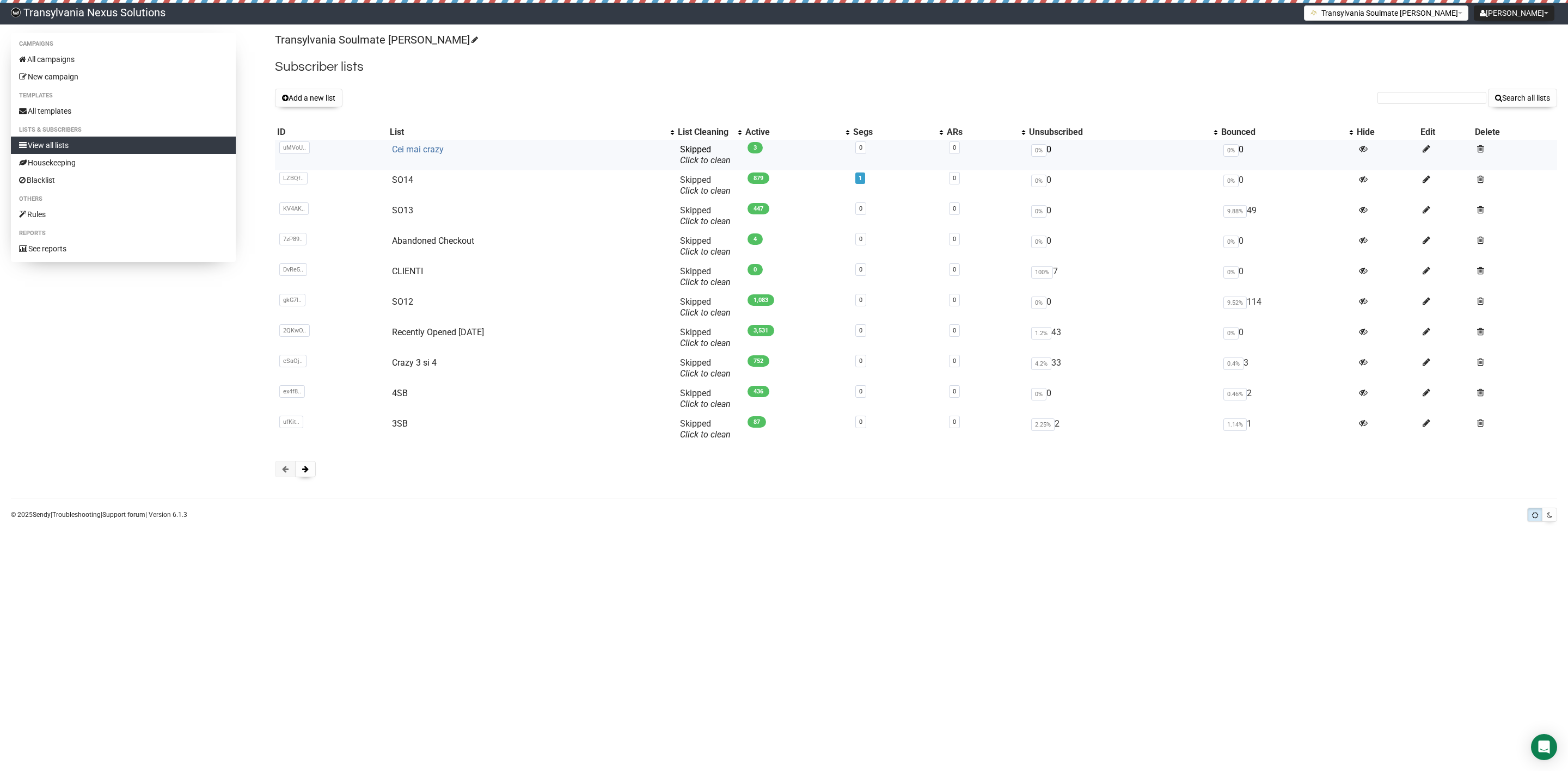
click at [415, 152] on link "Cei mai crazy" at bounding box center [417, 149] width 52 height 10
type input "moenchen3105@online.de"
click at [1517, 94] on button "Search all lists" at bounding box center [1522, 97] width 69 height 18
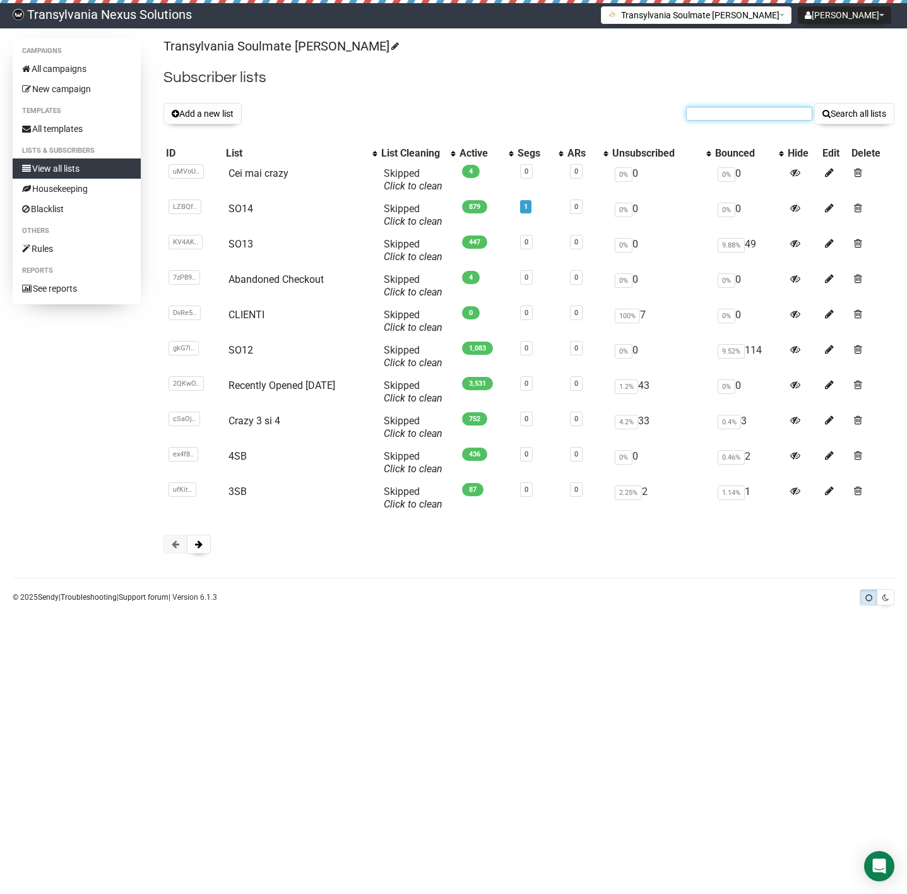
click at [704, 114] on input "text" at bounding box center [749, 114] width 126 height 14
paste input "Roswitha Rohlfing"
type input "Roswitha Rohlfing"
click at [833, 115] on button "Search all lists" at bounding box center [854, 113] width 80 height 21
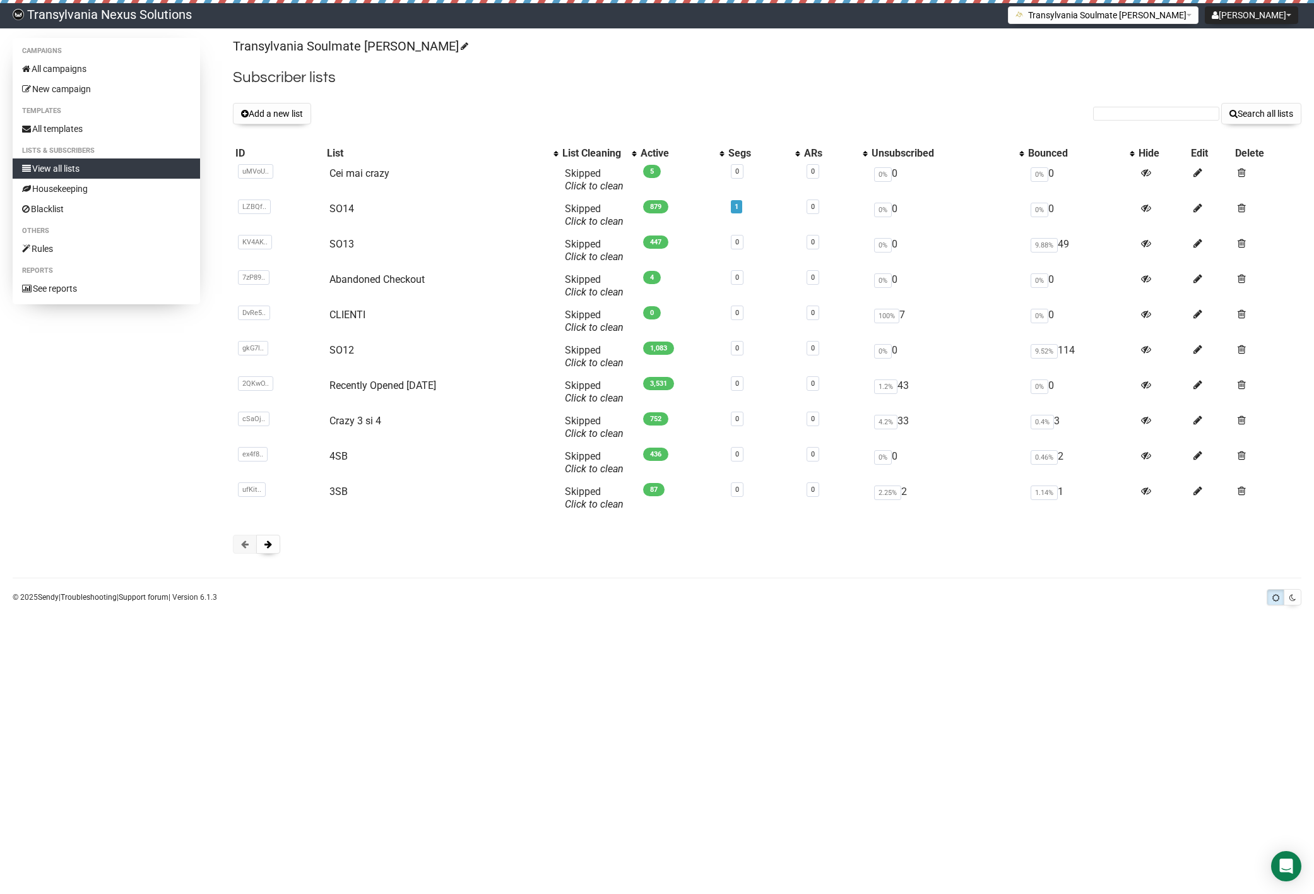
click at [1136, 105] on form "Search all lists" at bounding box center [1197, 113] width 208 height 21
paste input "rohlfingroswitha@gmail.com"
type input "rohlfingroswitha@gmail.com"
click at [1240, 105] on button "Search all lists" at bounding box center [1261, 113] width 80 height 21
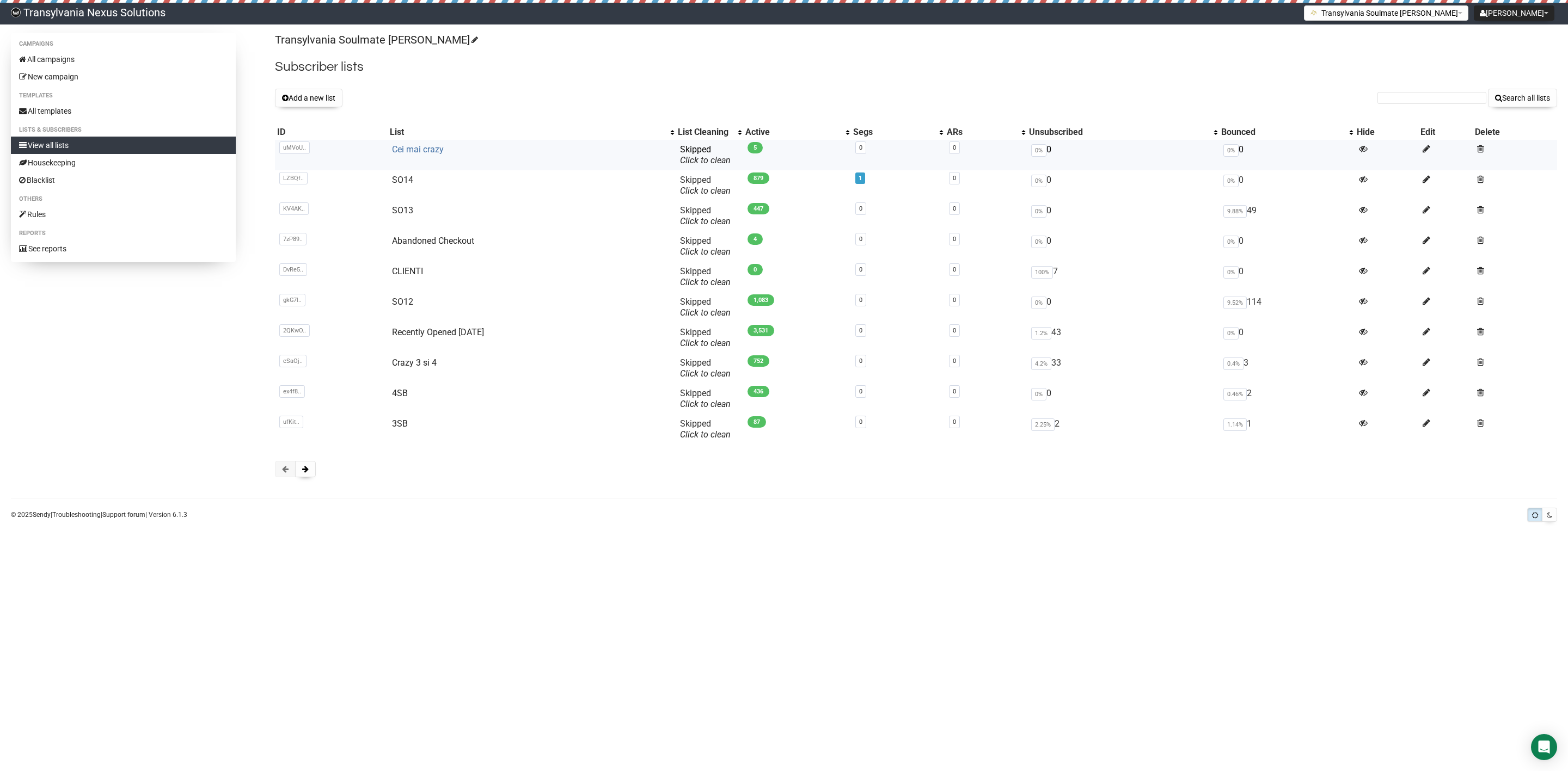
click at [411, 152] on link "Cei mai crazy" at bounding box center [417, 149] width 52 height 10
click at [84, 51] on link "All campaigns" at bounding box center [123, 60] width 225 height 17
click at [437, 231] on td "Abandoned Checkout" at bounding box center [531, 246] width 289 height 30
click at [435, 246] on link "Abandoned Checkout" at bounding box center [432, 241] width 82 height 10
type input "[EMAIL_ADDRESS][DOMAIN_NAME]"
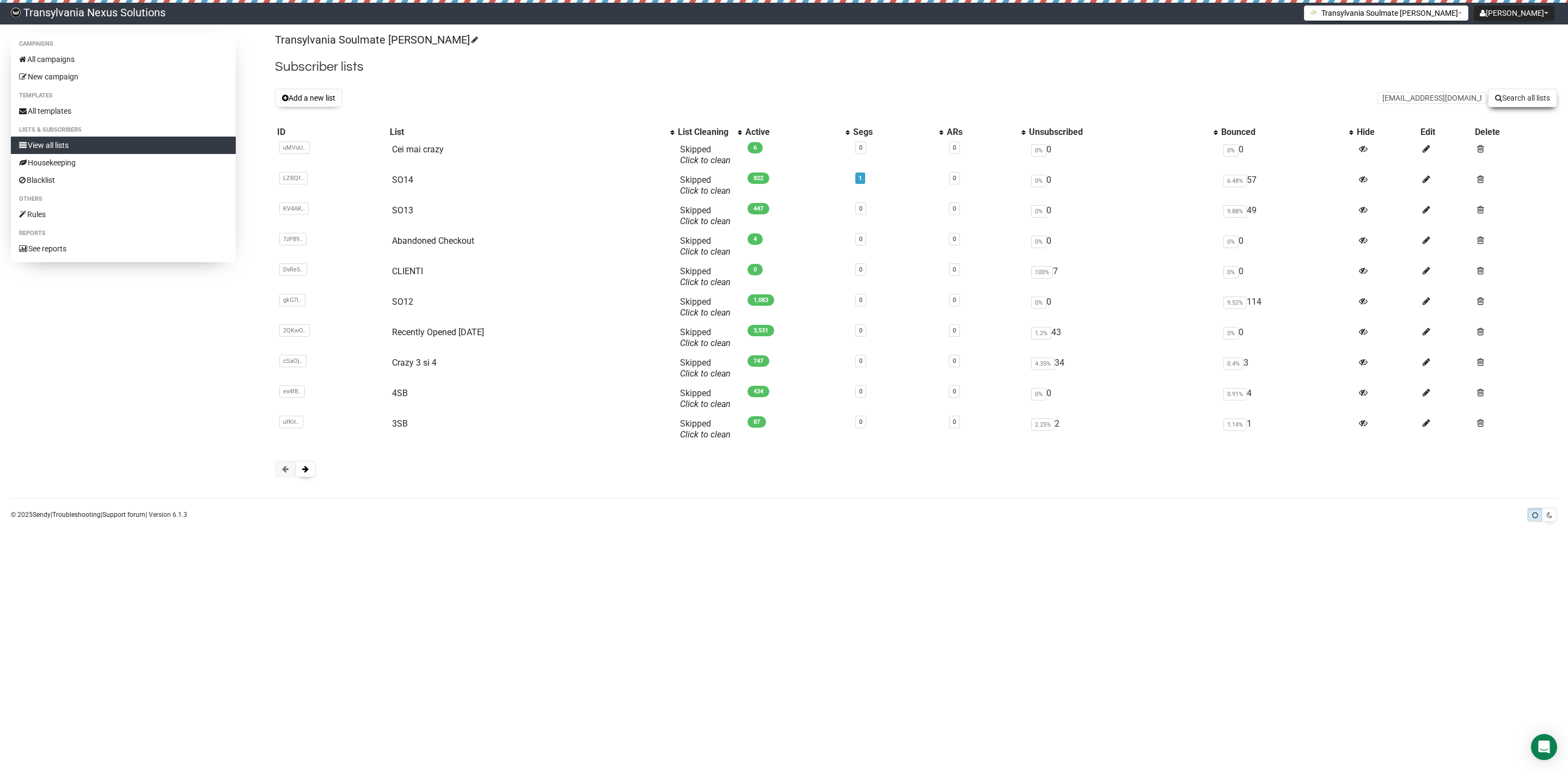
click at [1504, 99] on button "Search all lists" at bounding box center [1522, 97] width 69 height 18
click at [436, 154] on link "Cei mai crazy" at bounding box center [417, 149] width 52 height 10
click at [301, 98] on button "Add a new list" at bounding box center [309, 97] width 67 height 18
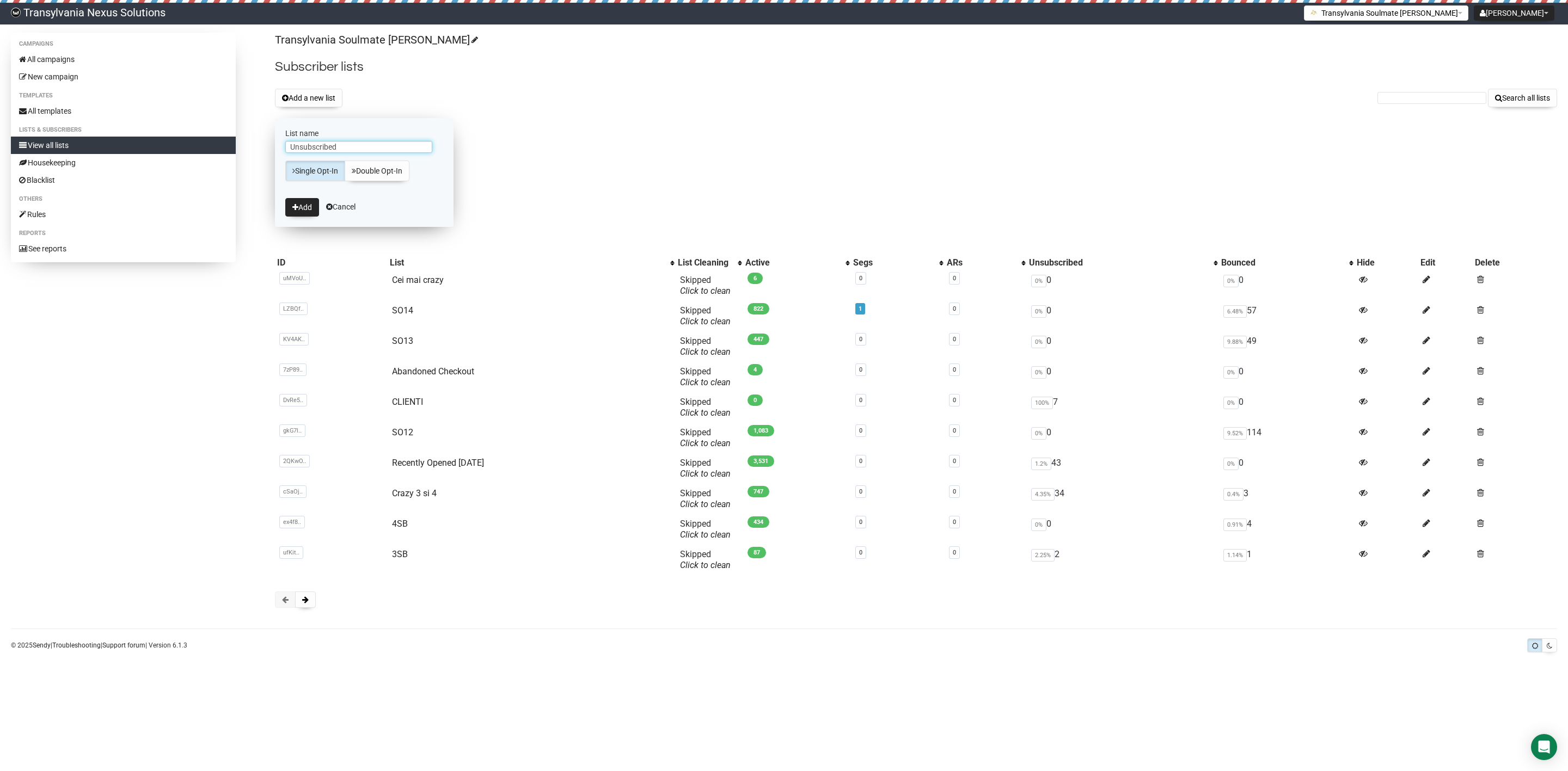
click at [376, 148] on input "Unsubscribed" at bounding box center [359, 147] width 147 height 12
type input "Unsubscribed"
click at [300, 216] on button "Add" at bounding box center [302, 207] width 34 height 18
